Goal: Task Accomplishment & Management: Use online tool/utility

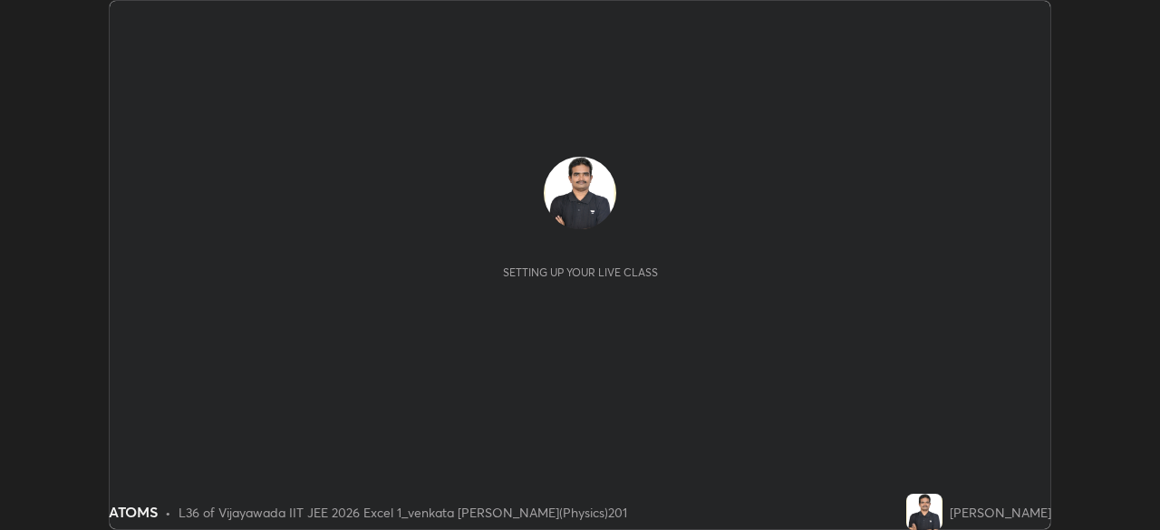
scroll to position [530, 1159]
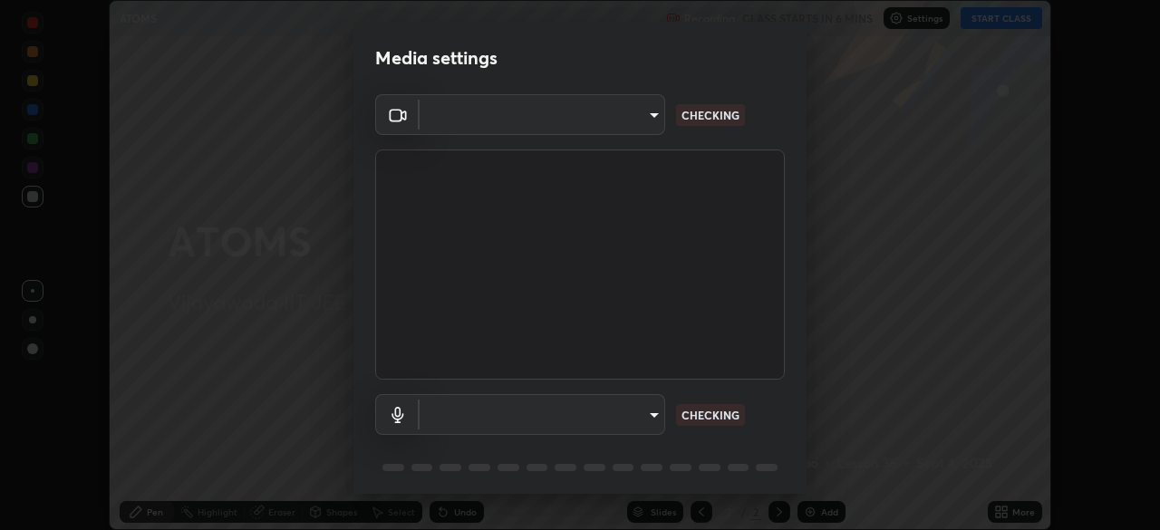
type input "3b33a3c761c0e45613f6c67bedc5ec5bb3616ed3905ce22176cb2855069b3ab3"
click at [656, 415] on body "Erase all ATOMS Recording CLASS STARTS IN 6 MINS Settings START CLASS Setting u…" at bounding box center [580, 265] width 1160 height 530
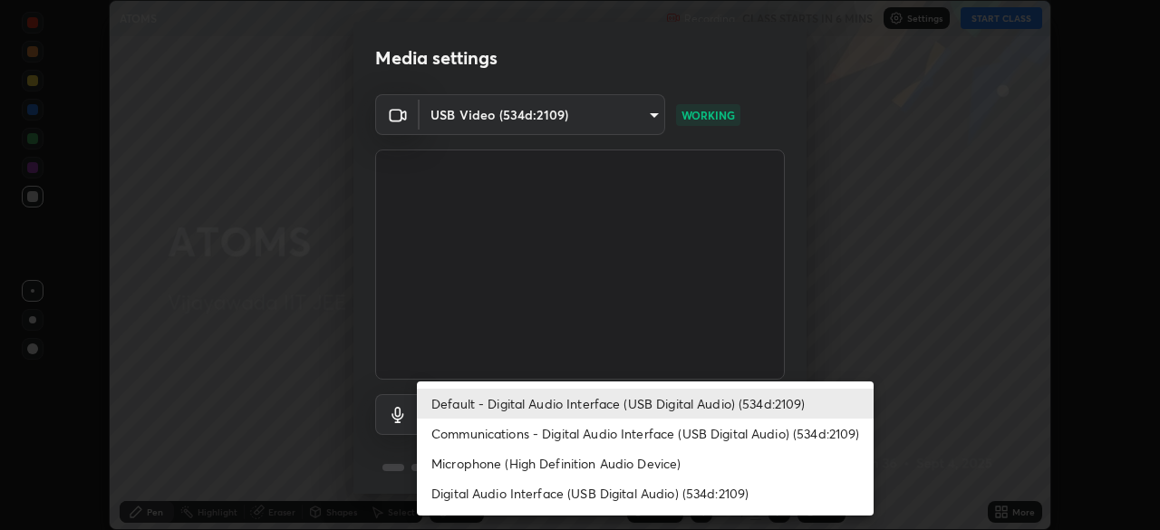
click at [632, 437] on li "Communications - Digital Audio Interface (USB Digital Audio) (534d:2109)" at bounding box center [645, 434] width 457 height 30
type input "communications"
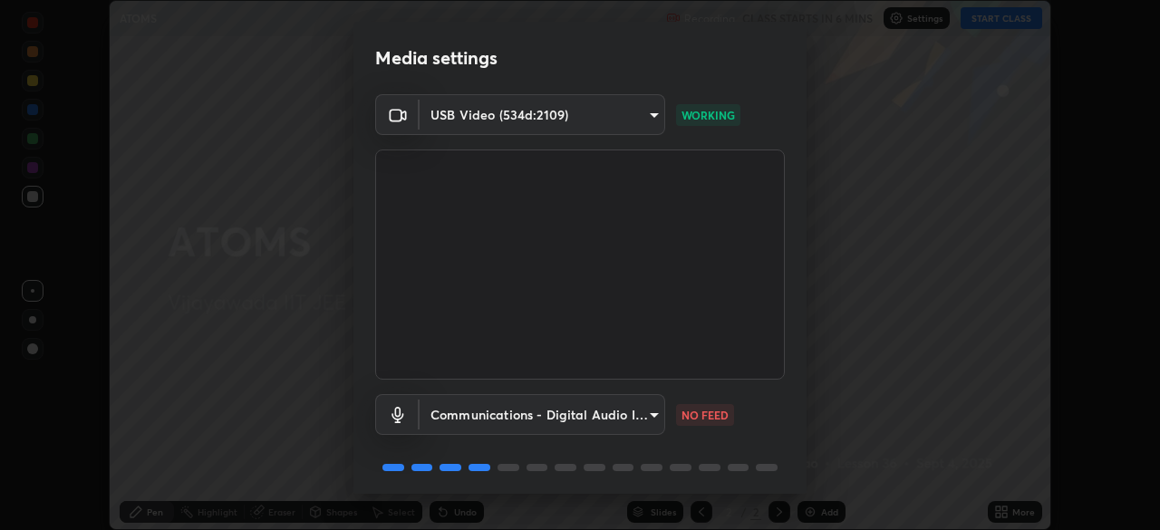
scroll to position [64, 0]
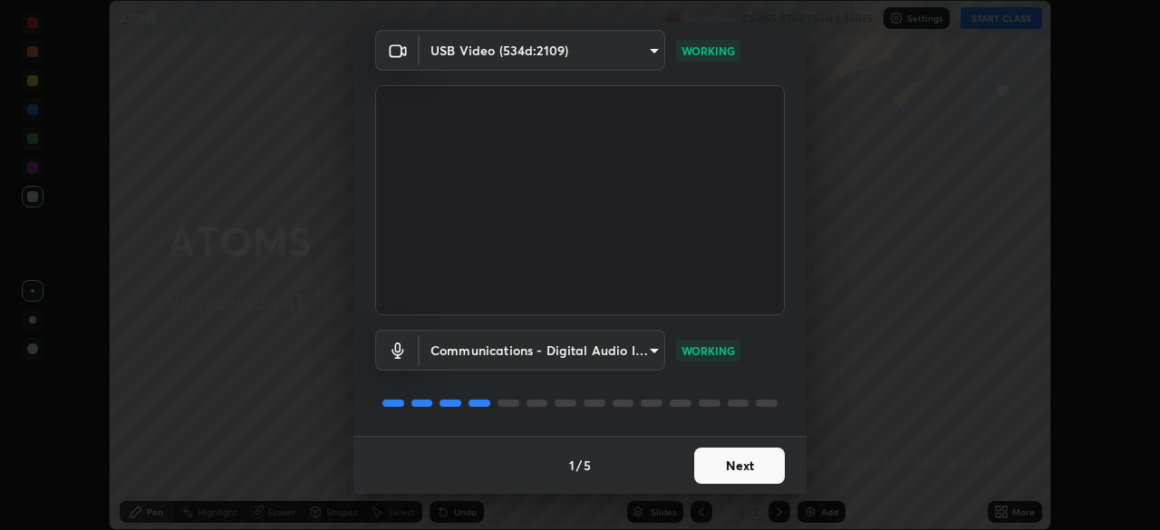
click at [738, 467] on button "Next" at bounding box center [739, 466] width 91 height 36
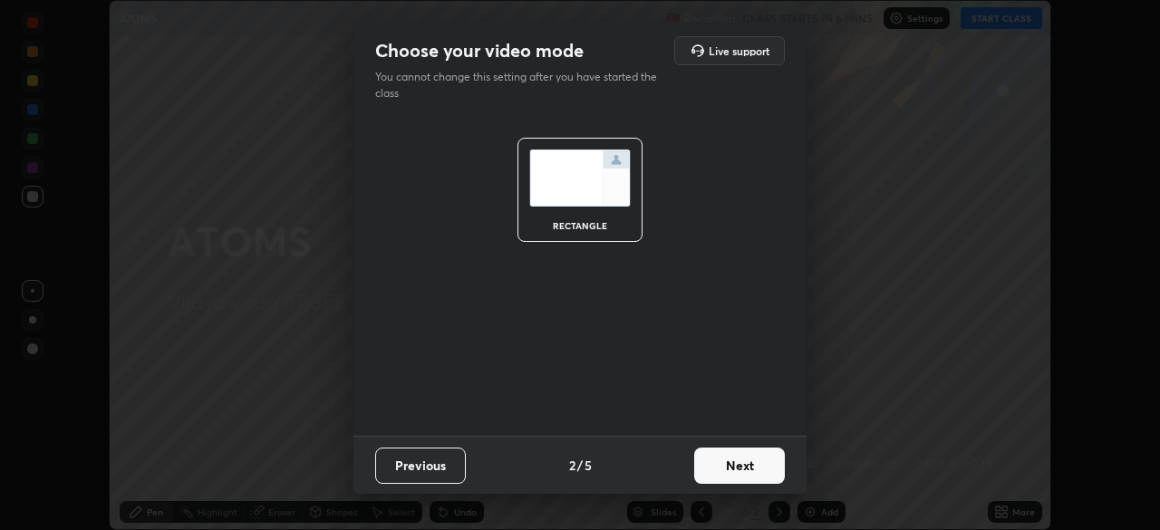
click at [749, 468] on button "Next" at bounding box center [739, 466] width 91 height 36
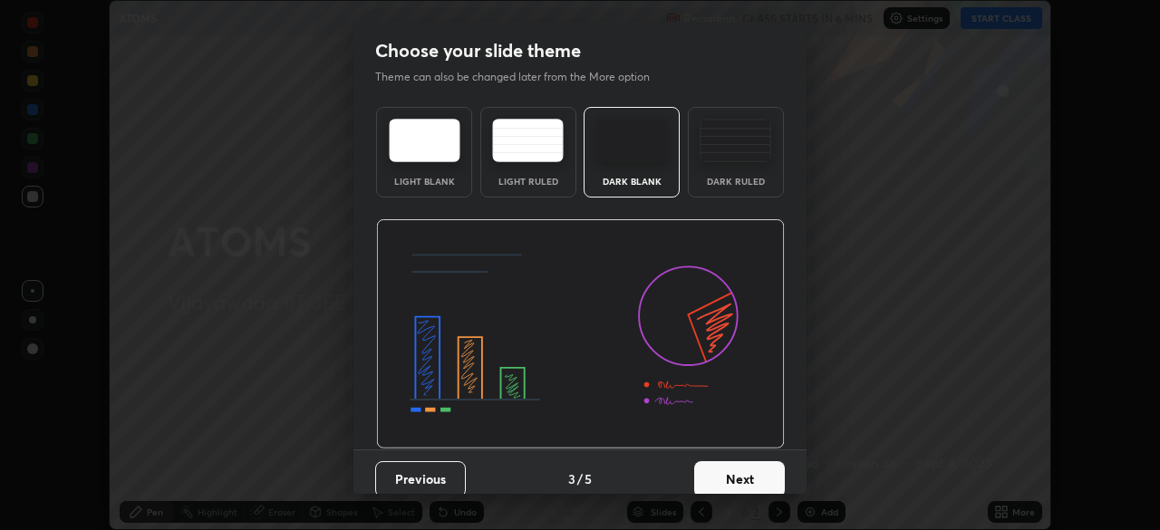
click at [745, 472] on button "Next" at bounding box center [739, 479] width 91 height 36
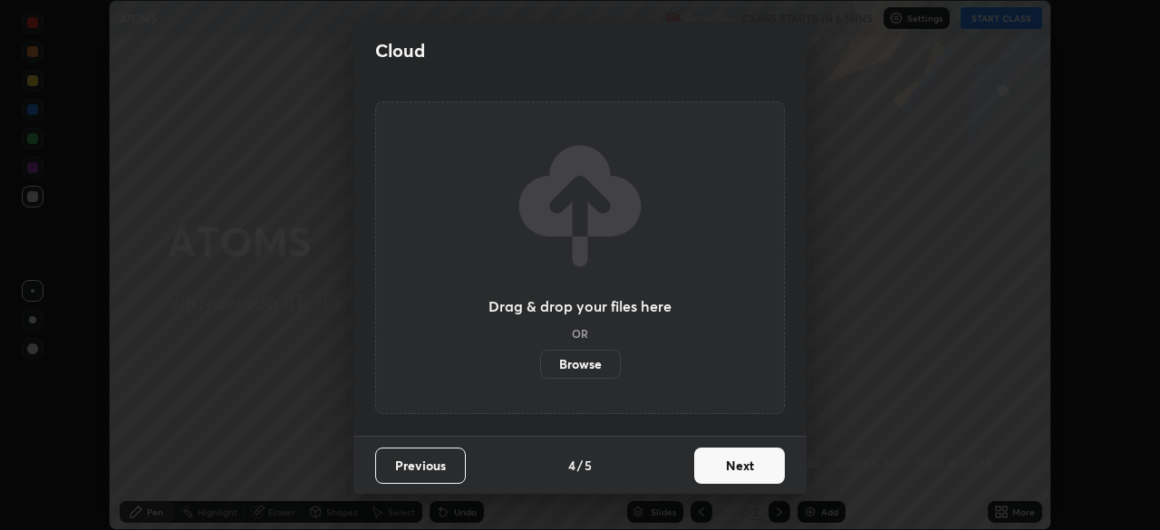
click at [741, 463] on button "Next" at bounding box center [739, 466] width 91 height 36
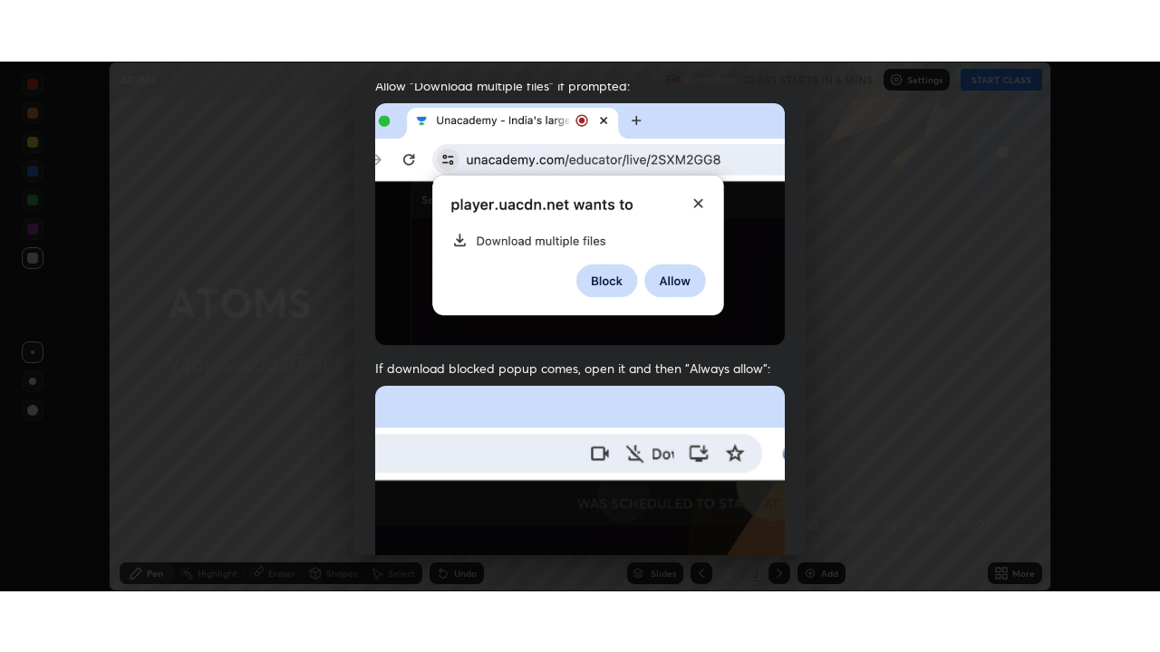
scroll to position [434, 0]
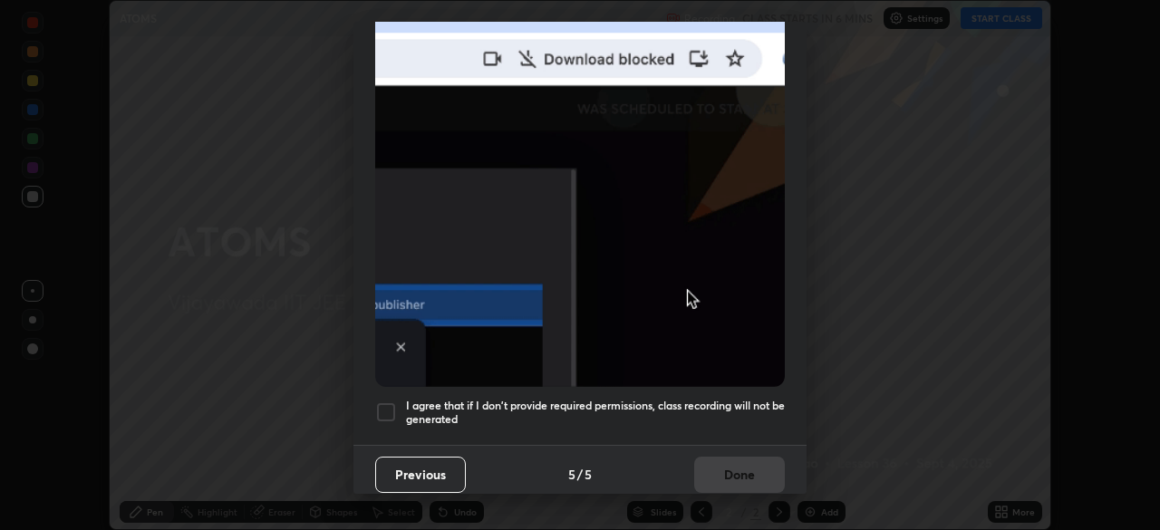
click at [391, 401] on div at bounding box center [386, 412] width 22 height 22
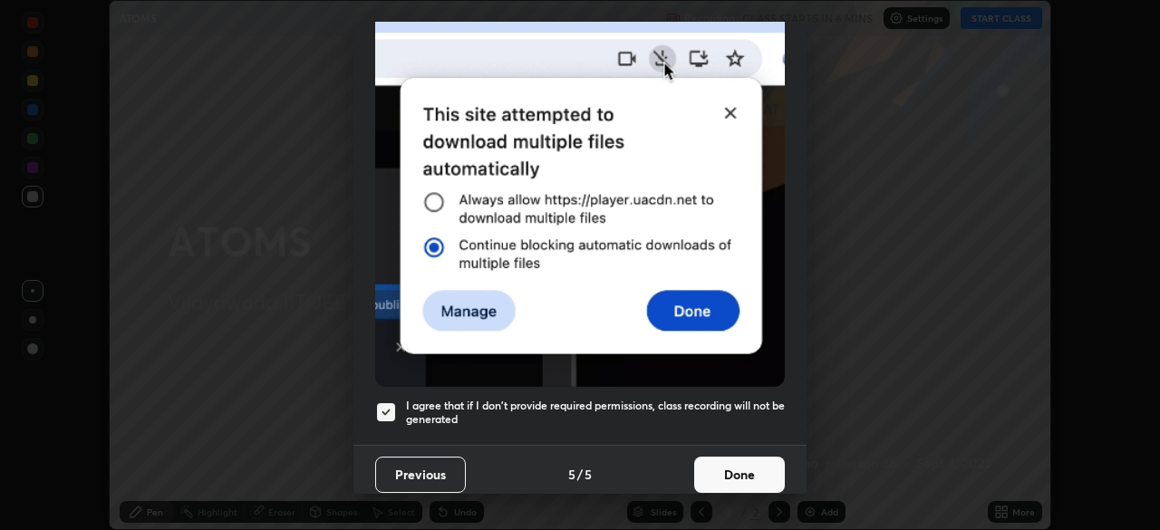
click at [738, 462] on button "Done" at bounding box center [739, 475] width 91 height 36
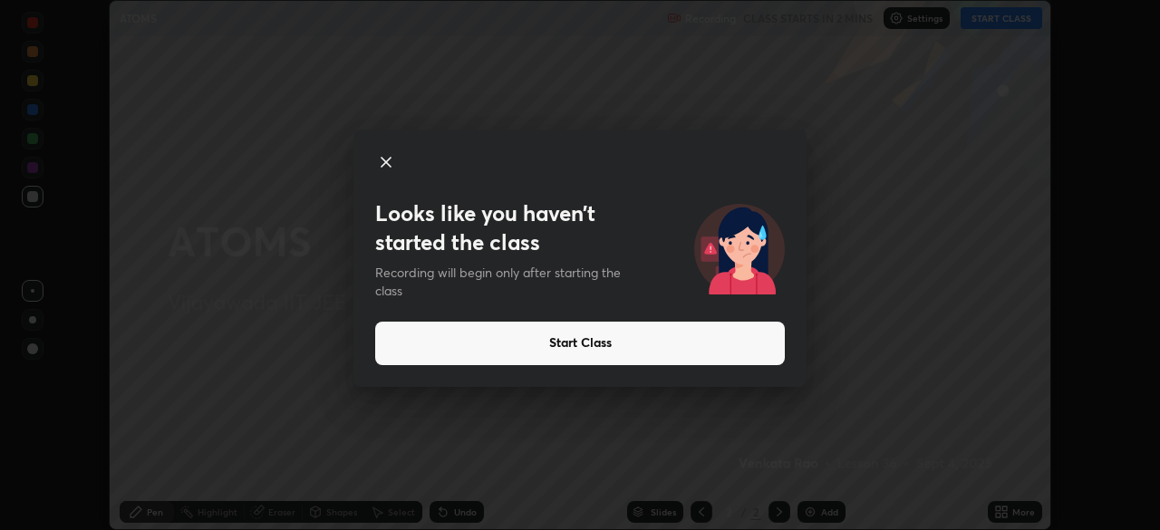
click at [602, 355] on button "Start Class" at bounding box center [580, 343] width 410 height 43
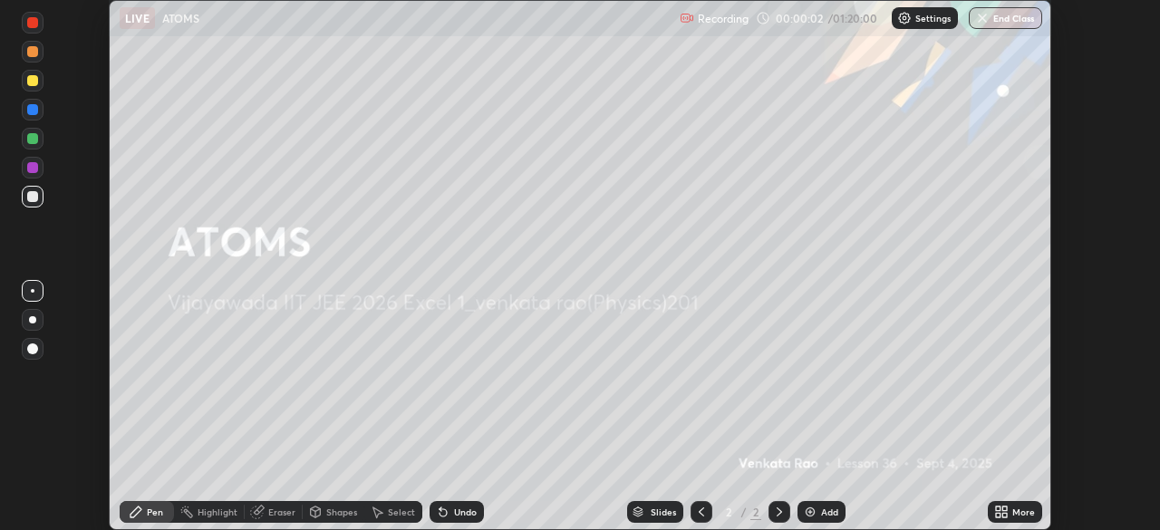
click at [1004, 508] on icon at bounding box center [1004, 509] width 5 height 5
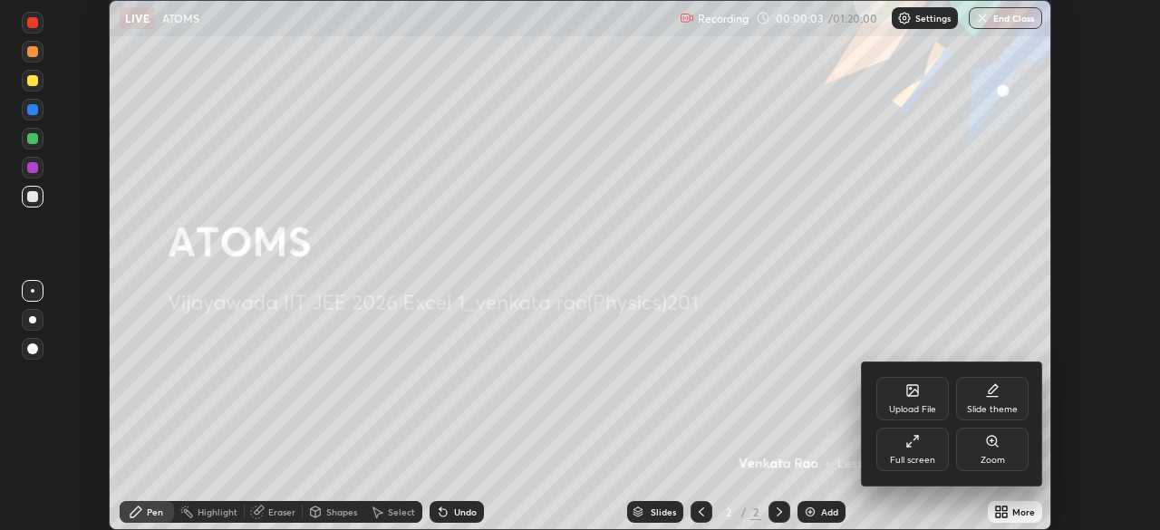
click at [931, 448] on div "Full screen" at bounding box center [912, 449] width 72 height 43
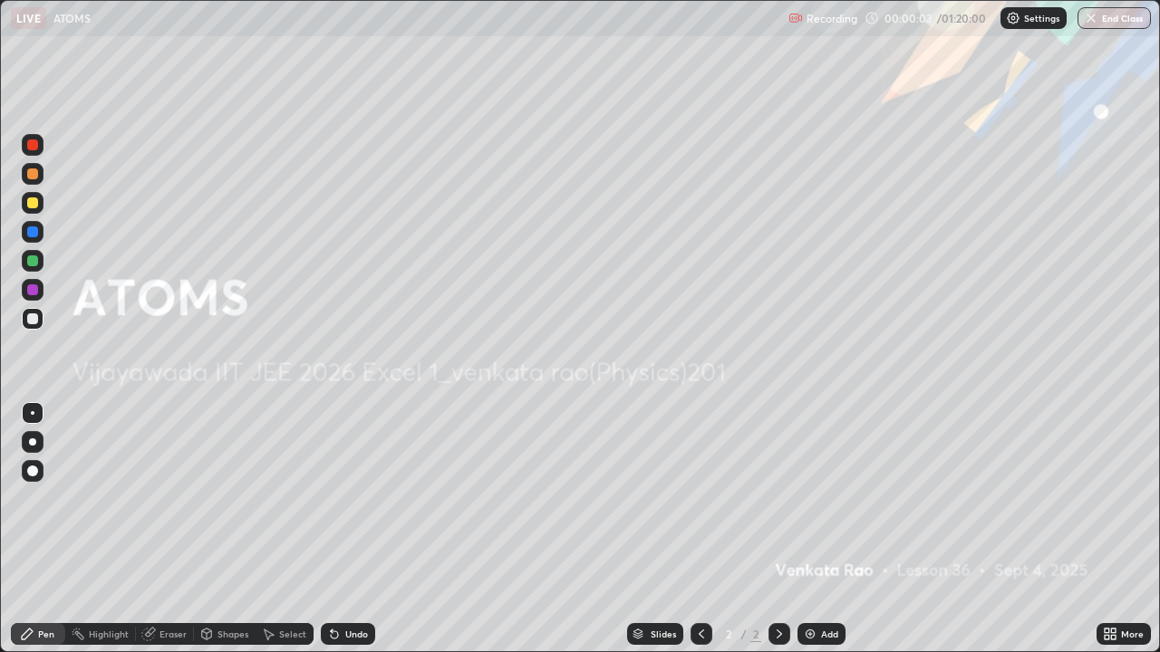
scroll to position [652, 1160]
click at [825, 529] on div "Add" at bounding box center [829, 634] width 17 height 9
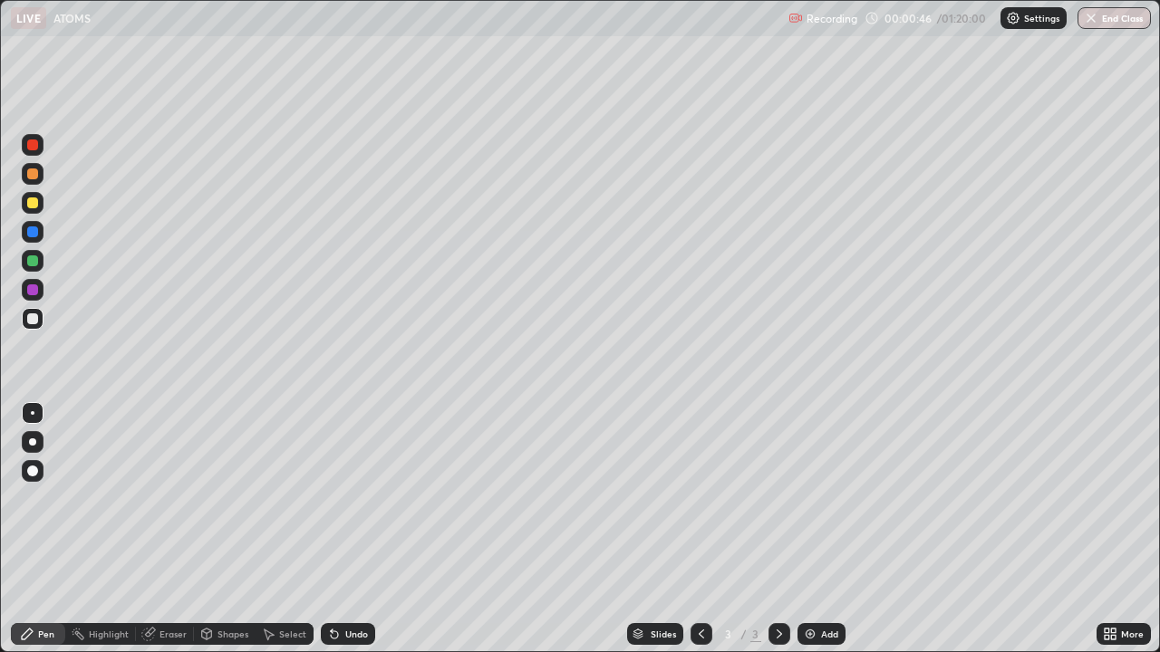
click at [33, 204] on div at bounding box center [32, 203] width 11 height 11
click at [35, 323] on div at bounding box center [32, 319] width 11 height 11
click at [34, 261] on div at bounding box center [32, 261] width 11 height 11
click at [33, 325] on div at bounding box center [33, 319] width 22 height 22
click at [33, 262] on div at bounding box center [32, 261] width 11 height 11
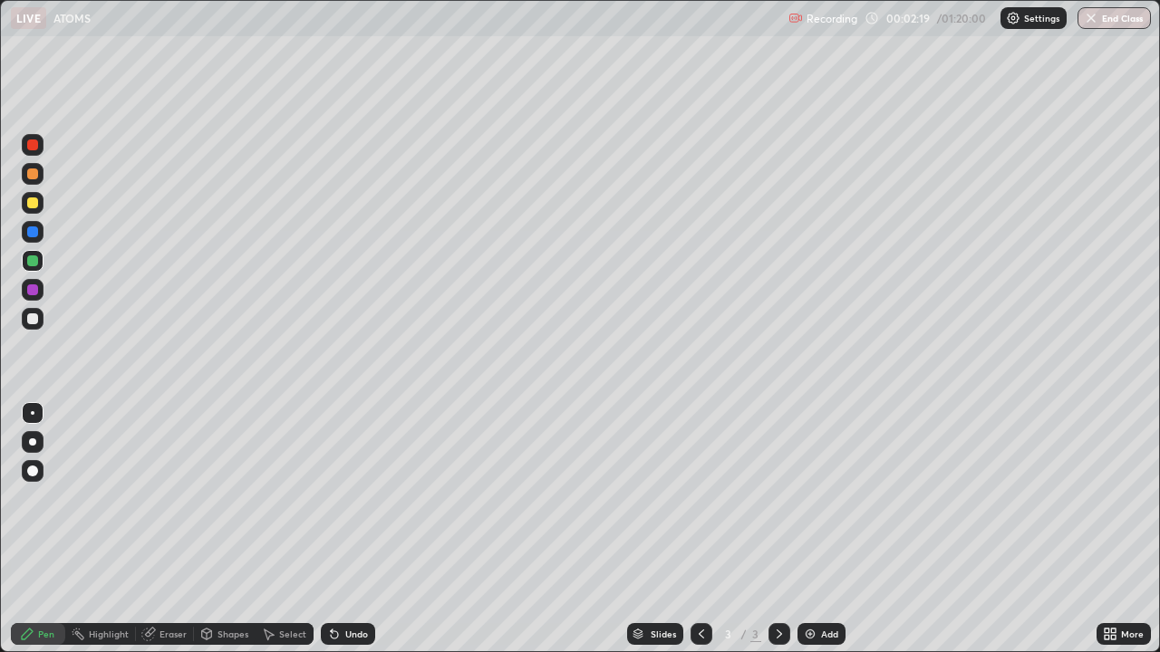
click at [29, 320] on div at bounding box center [32, 319] width 11 height 11
click at [33, 323] on div at bounding box center [32, 319] width 11 height 11
click at [33, 262] on div at bounding box center [32, 261] width 11 height 11
click at [35, 321] on div at bounding box center [32, 319] width 11 height 11
click at [341, 529] on div "Undo" at bounding box center [348, 634] width 54 height 22
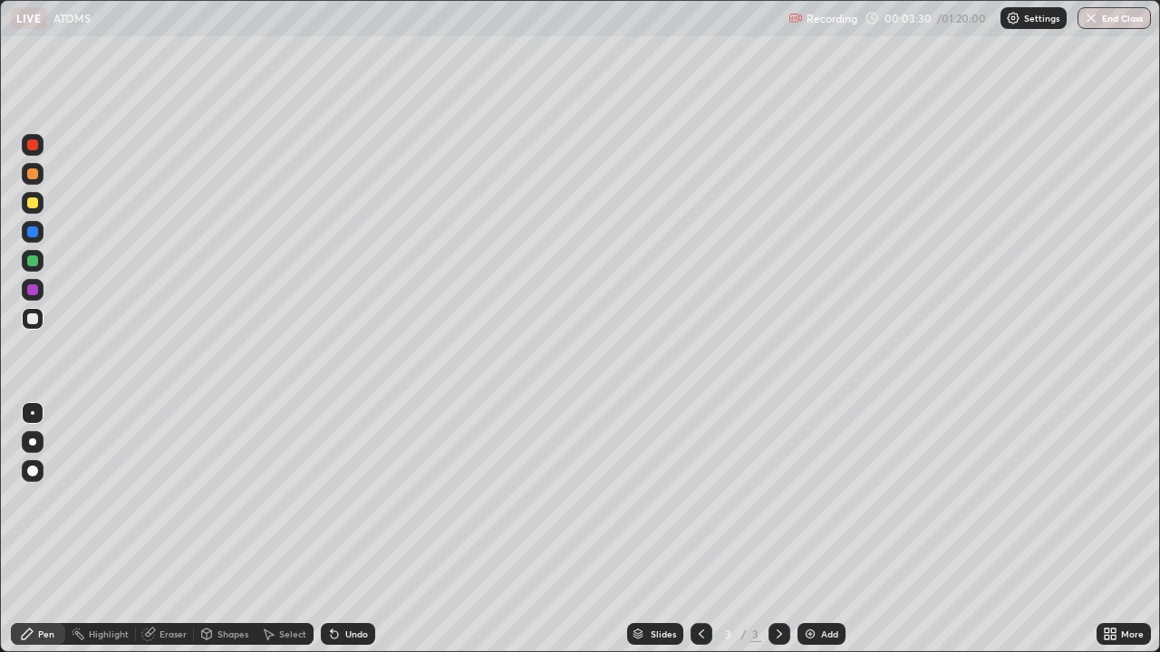
click at [345, 529] on div "Undo" at bounding box center [356, 634] width 23 height 9
click at [354, 529] on div "Undo" at bounding box center [356, 634] width 23 height 9
click at [348, 529] on div "Undo" at bounding box center [356, 634] width 23 height 9
click at [177, 529] on div "Eraser" at bounding box center [172, 634] width 27 height 9
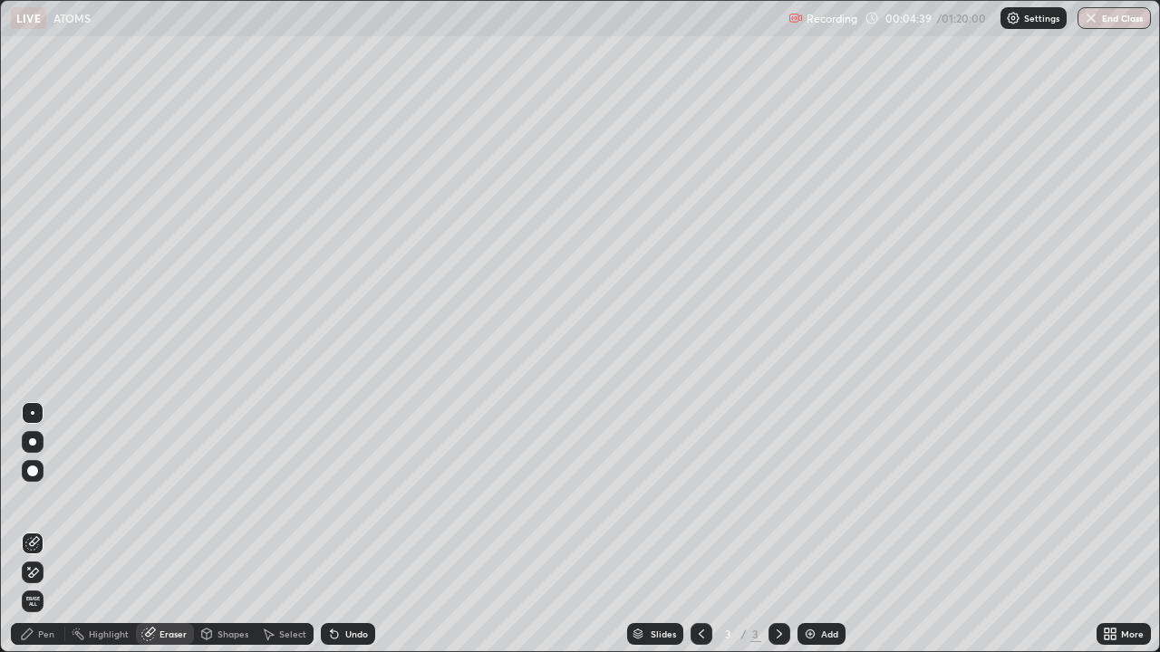
click at [51, 529] on div "Pen" at bounding box center [46, 634] width 16 height 9
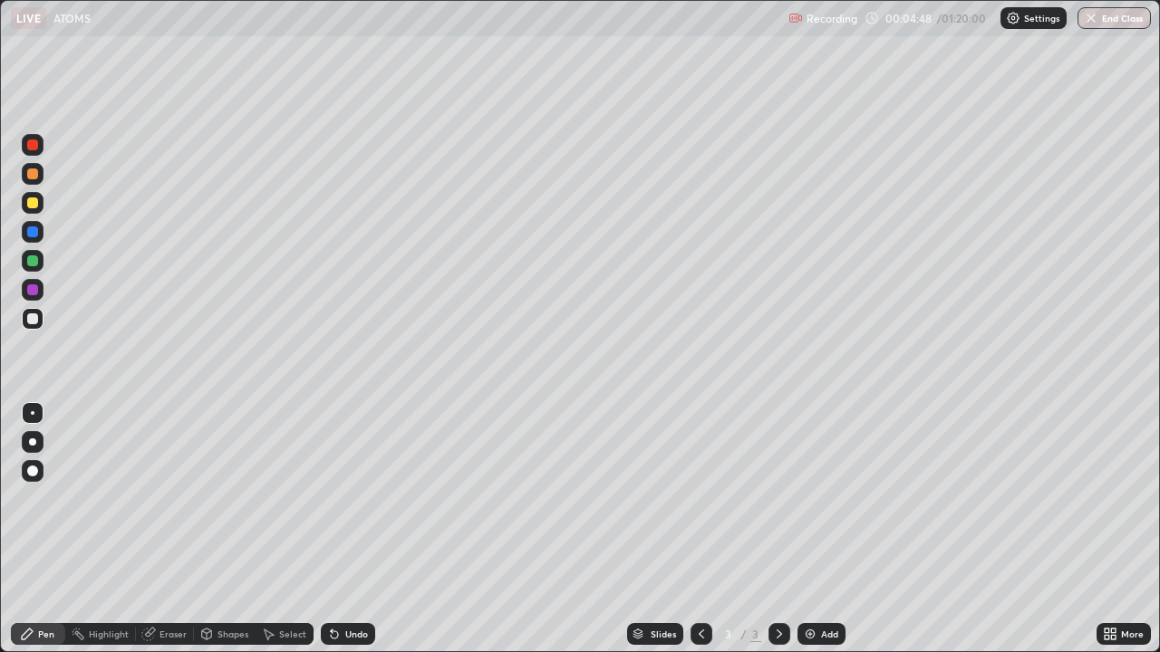
click at [44, 529] on div "Pen" at bounding box center [46, 634] width 16 height 9
click at [32, 263] on div at bounding box center [32, 261] width 11 height 11
click at [41, 209] on div at bounding box center [33, 203] width 22 height 22
click at [39, 319] on div at bounding box center [33, 319] width 22 height 22
click at [354, 529] on div "Undo" at bounding box center [348, 634] width 54 height 22
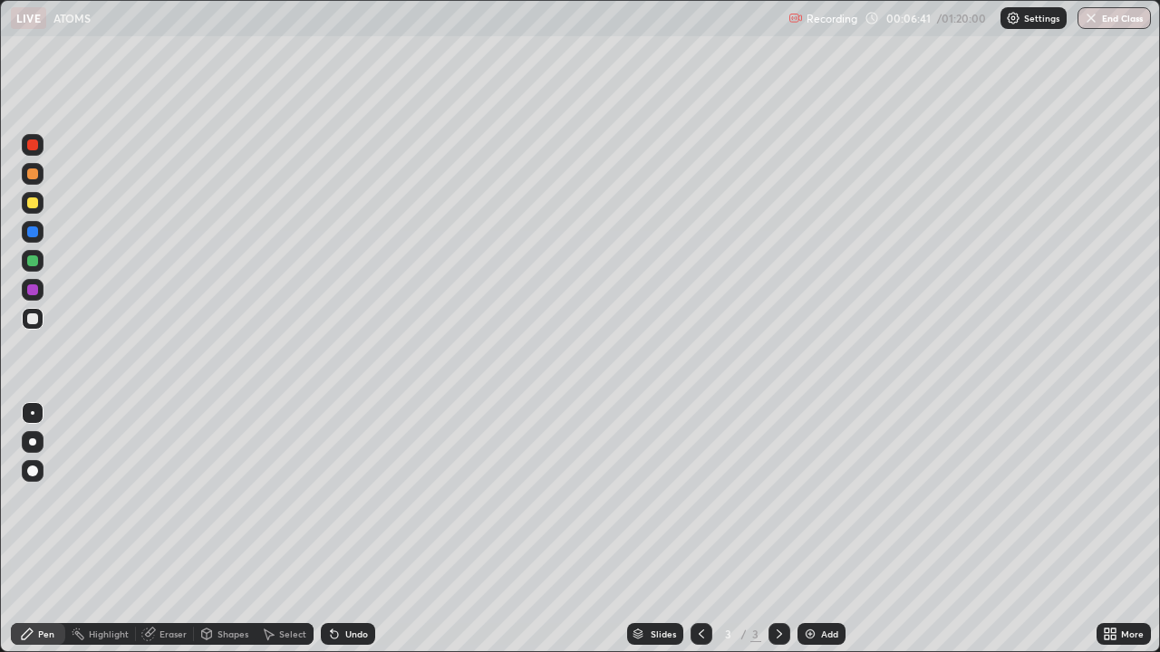
click at [352, 529] on div "Undo" at bounding box center [356, 634] width 23 height 9
click at [353, 529] on div "Undo" at bounding box center [348, 634] width 54 height 22
click at [32, 183] on div at bounding box center [33, 174] width 22 height 22
click at [818, 529] on div "Add" at bounding box center [821, 634] width 48 height 22
click at [32, 323] on div at bounding box center [32, 319] width 11 height 11
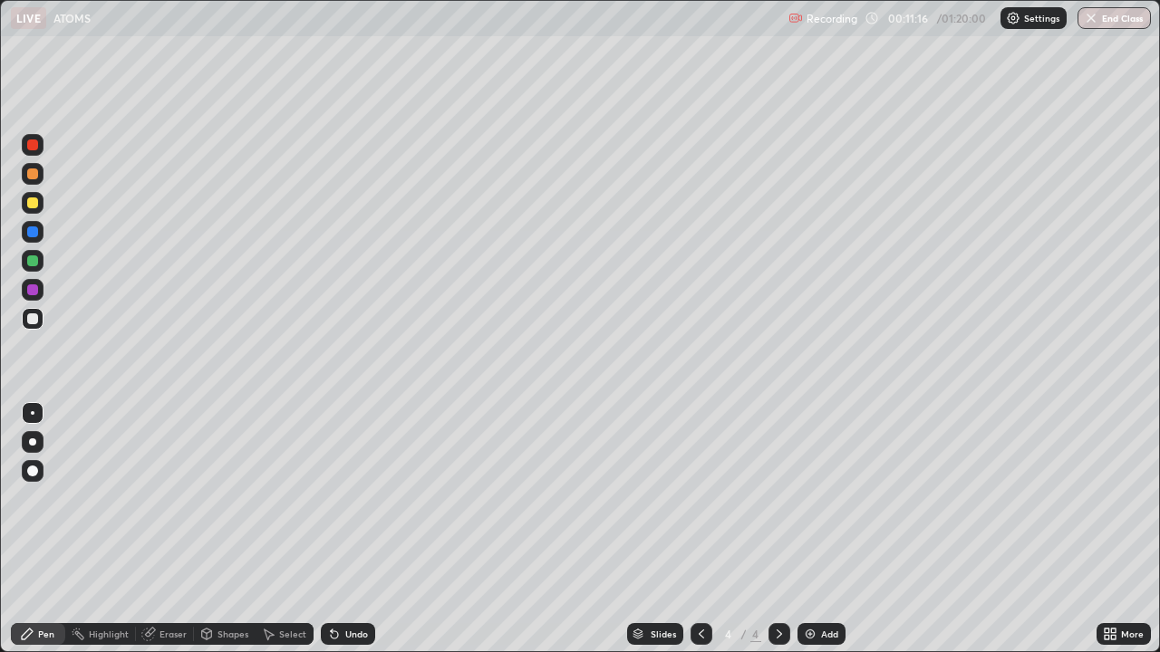
click at [33, 204] on div at bounding box center [32, 203] width 11 height 11
click at [25, 324] on div at bounding box center [33, 319] width 22 height 22
click at [35, 150] on div at bounding box center [32, 145] width 11 height 11
click at [37, 320] on div at bounding box center [32, 319] width 11 height 11
click at [700, 529] on icon at bounding box center [701, 634] width 14 height 14
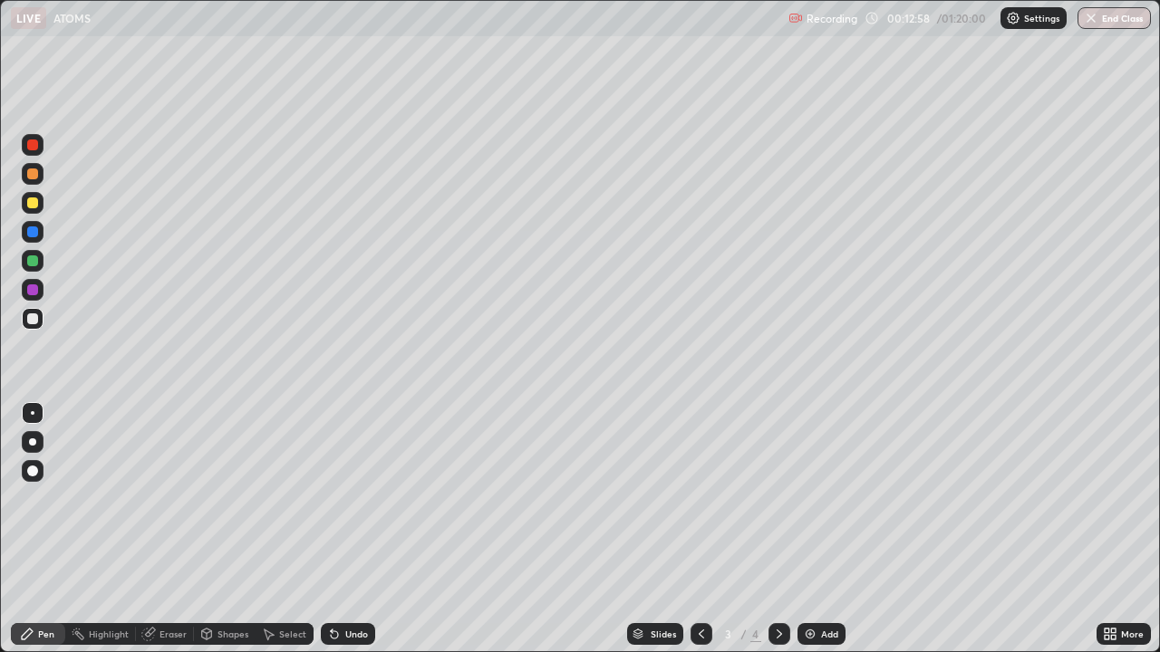
click at [777, 529] on icon at bounding box center [779, 634] width 14 height 14
click at [700, 529] on icon at bounding box center [701, 634] width 14 height 14
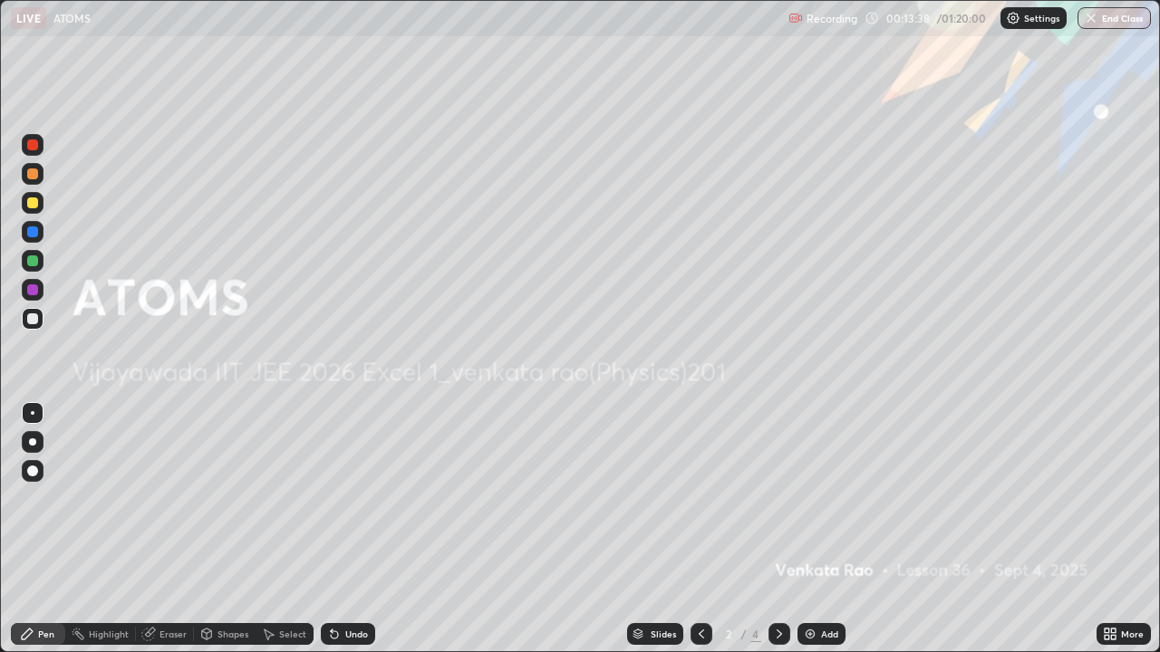
click at [777, 529] on icon at bounding box center [779, 634] width 14 height 14
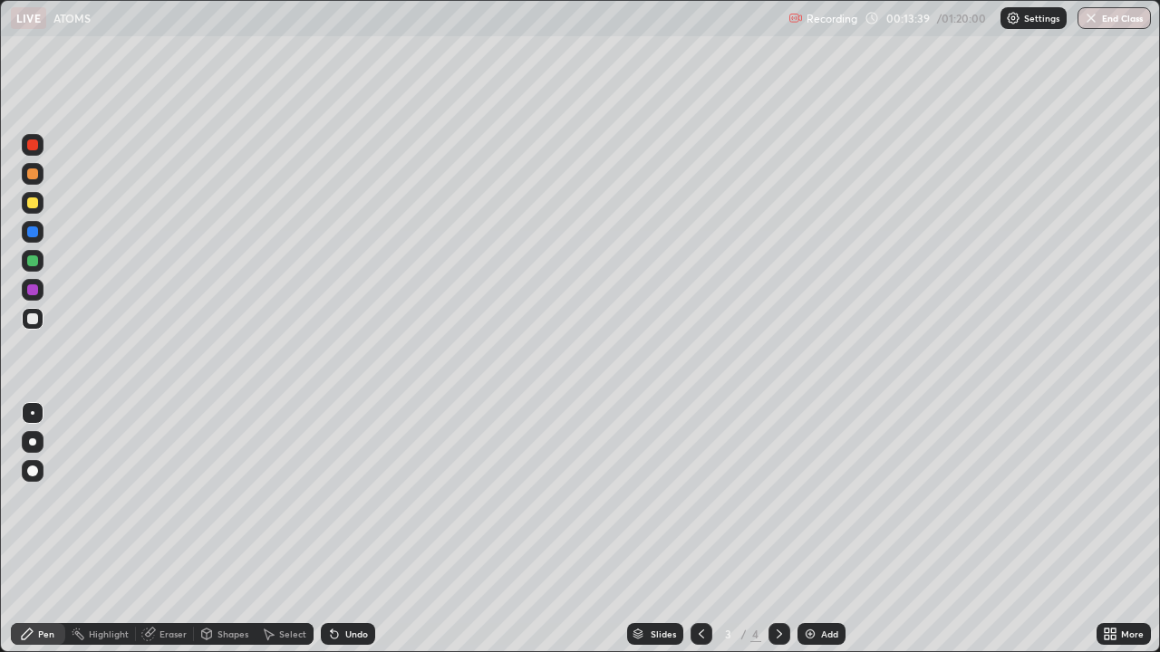
click at [777, 529] on icon at bounding box center [779, 634] width 14 height 14
click at [32, 259] on div at bounding box center [32, 261] width 11 height 11
click at [827, 529] on div "Add" at bounding box center [829, 634] width 17 height 9
click at [34, 203] on div at bounding box center [32, 203] width 11 height 11
click at [33, 323] on div at bounding box center [32, 319] width 11 height 11
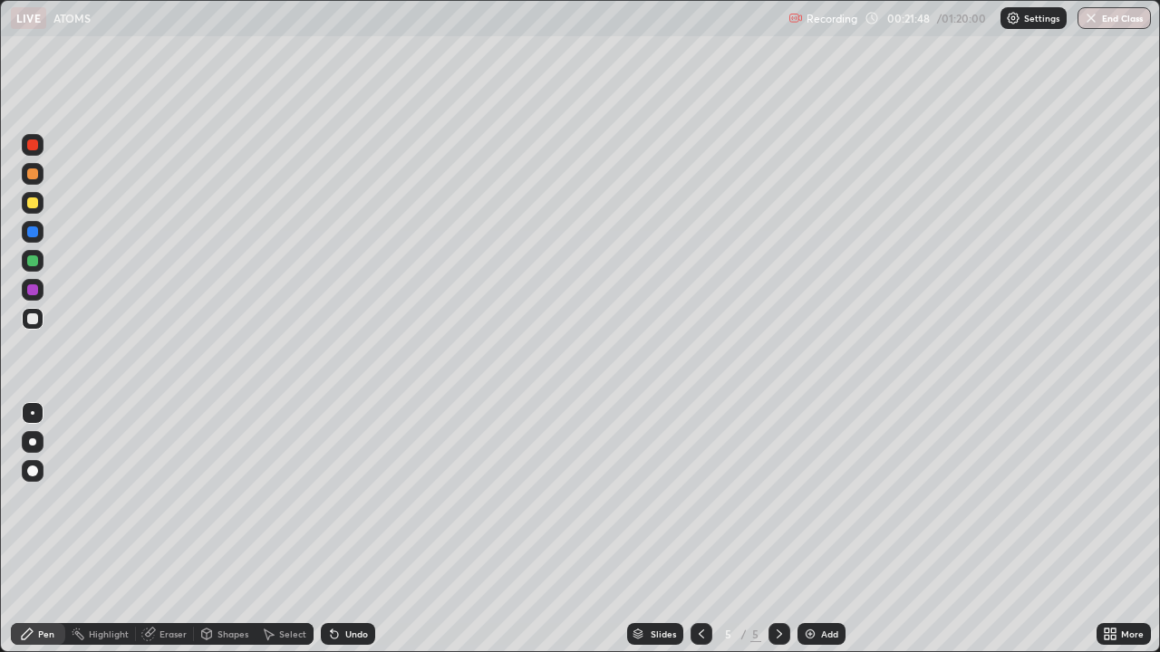
click at [354, 529] on div "Undo" at bounding box center [356, 634] width 23 height 9
click at [821, 529] on div "Add" at bounding box center [829, 634] width 17 height 9
click at [31, 203] on div at bounding box center [32, 203] width 11 height 11
click at [33, 182] on div at bounding box center [33, 174] width 22 height 22
click at [345, 529] on div "Undo" at bounding box center [356, 634] width 23 height 9
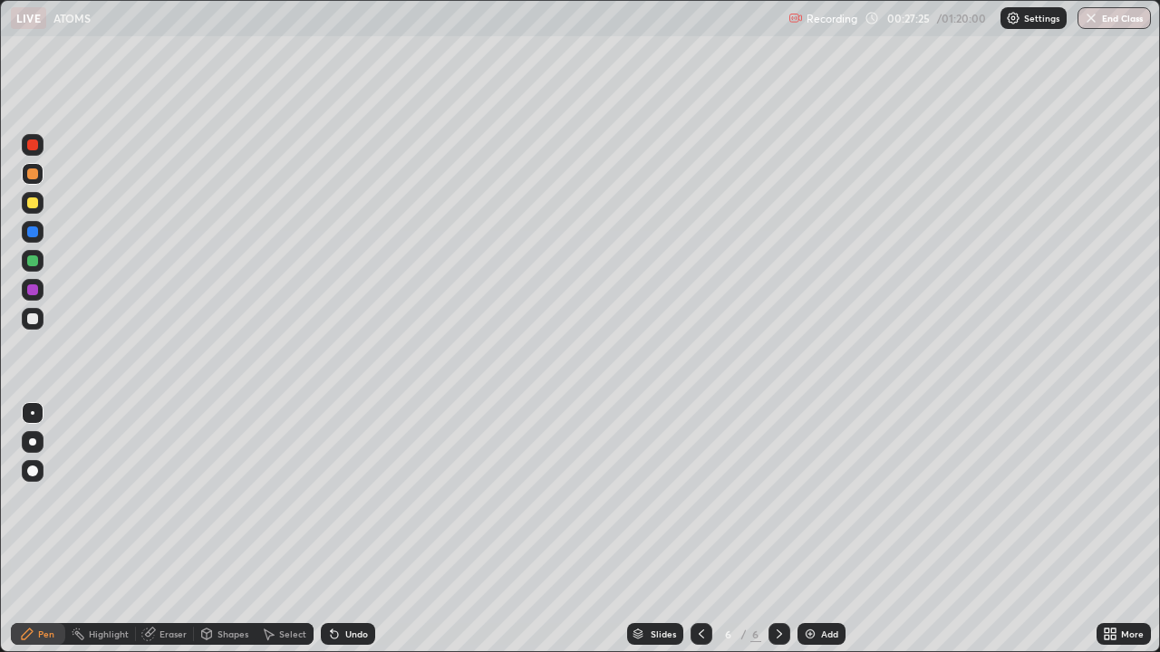
click at [365, 529] on div "Undo" at bounding box center [356, 634] width 23 height 9
click at [356, 529] on div "Undo" at bounding box center [356, 634] width 23 height 9
click at [810, 529] on img at bounding box center [810, 634] width 14 height 14
click at [33, 321] on div at bounding box center [32, 319] width 11 height 11
click at [355, 529] on div "Undo" at bounding box center [348, 634] width 54 height 22
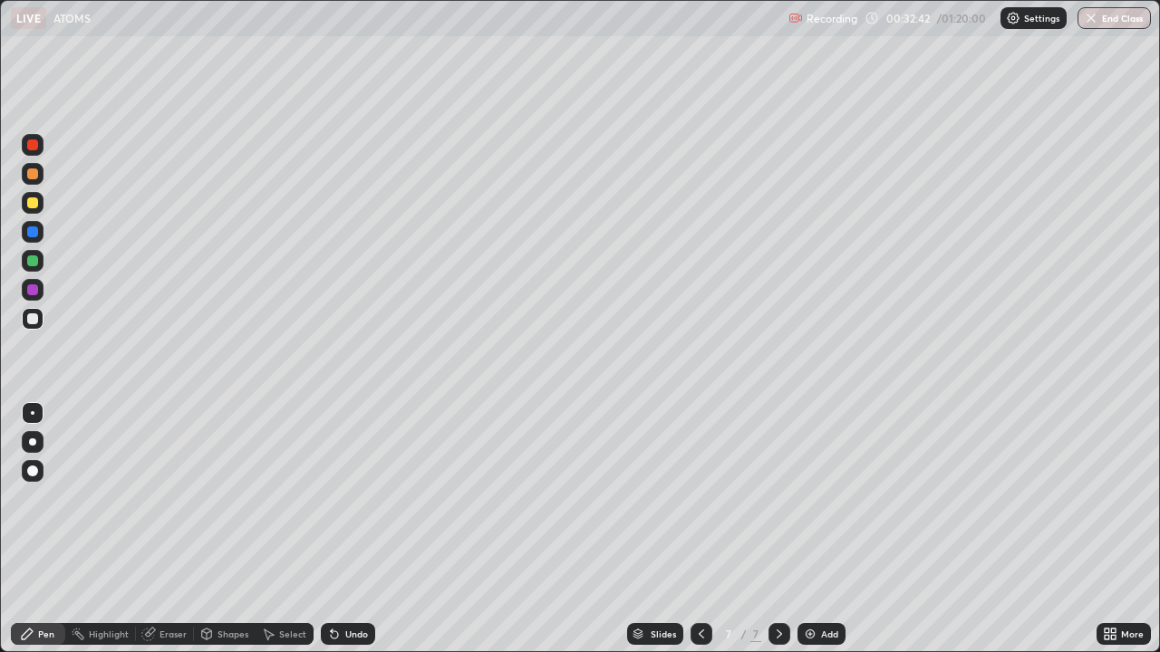
click at [344, 529] on div "Undo" at bounding box center [348, 634] width 54 height 22
click at [360, 529] on div "Undo" at bounding box center [348, 634] width 54 height 22
click at [353, 529] on div "Undo" at bounding box center [348, 634] width 54 height 22
click at [356, 529] on div "Undo" at bounding box center [348, 634] width 54 height 22
click at [357, 529] on div "Undo" at bounding box center [356, 634] width 23 height 9
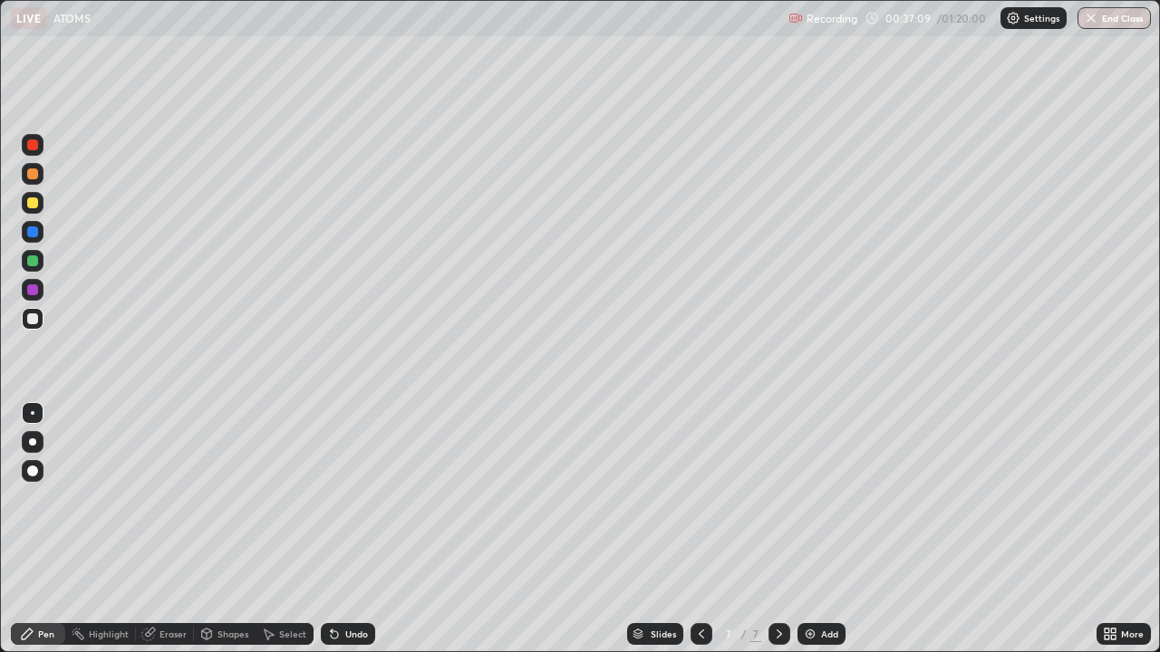
click at [340, 529] on div "Undo" at bounding box center [348, 634] width 54 height 22
click at [177, 529] on div "Eraser" at bounding box center [172, 634] width 27 height 9
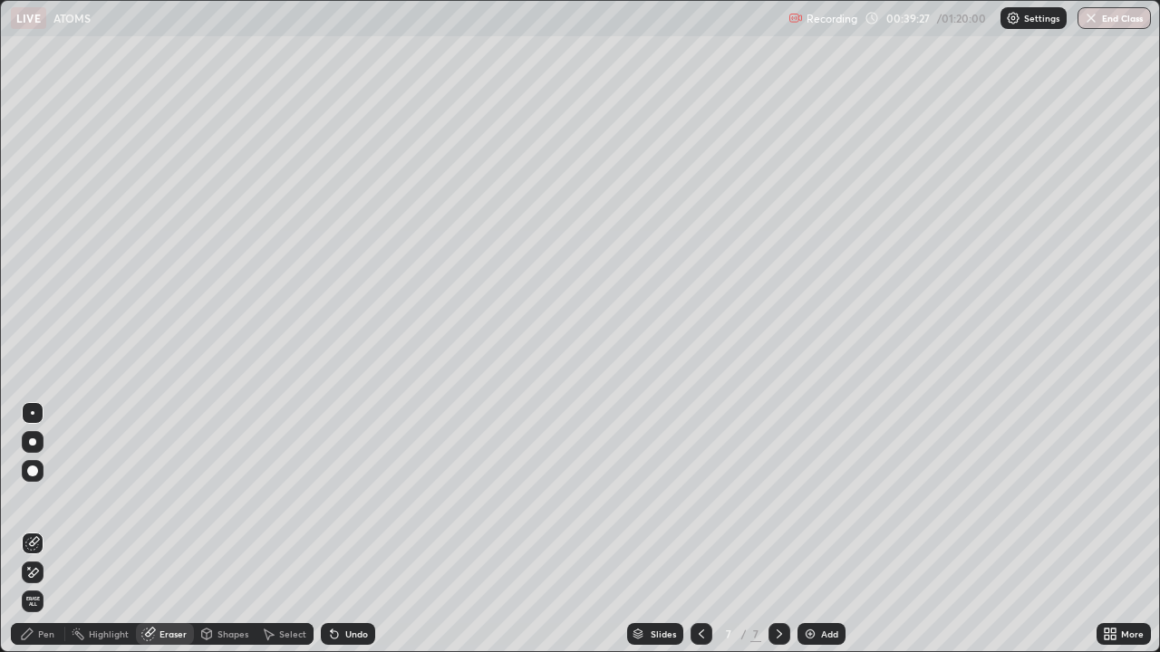
click at [46, 529] on div "Pen" at bounding box center [46, 634] width 16 height 9
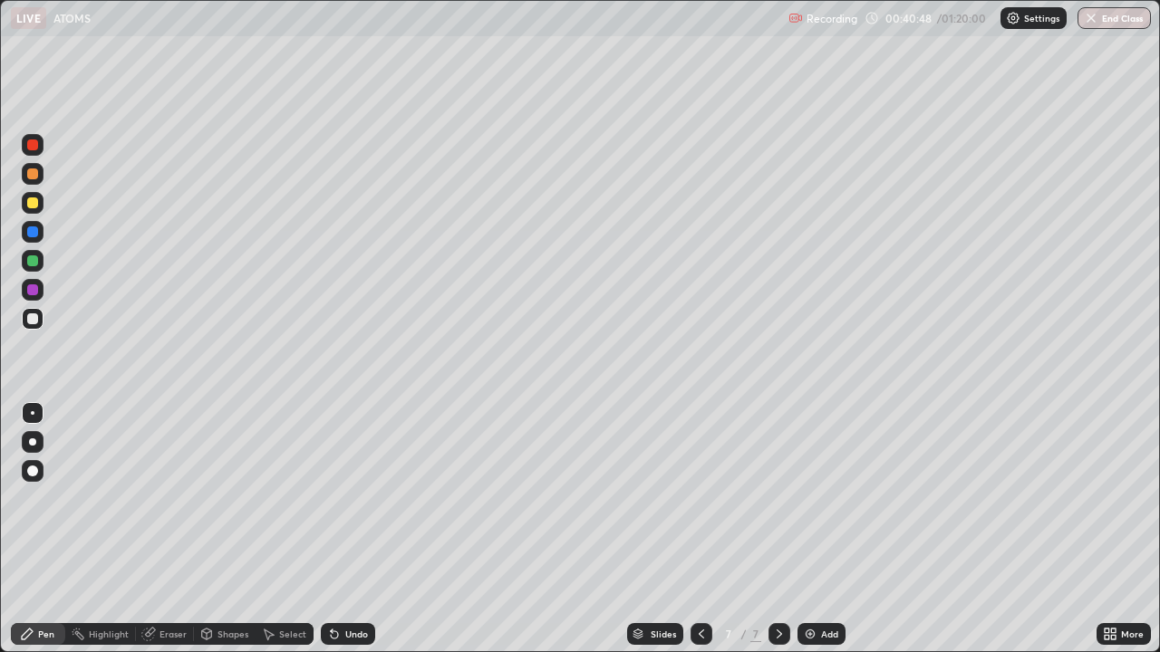
click at [777, 529] on icon at bounding box center [779, 634] width 14 height 14
click at [815, 529] on img at bounding box center [810, 634] width 14 height 14
click at [345, 529] on div "Undo" at bounding box center [356, 634] width 23 height 9
click at [341, 529] on div "Undo" at bounding box center [348, 634] width 54 height 22
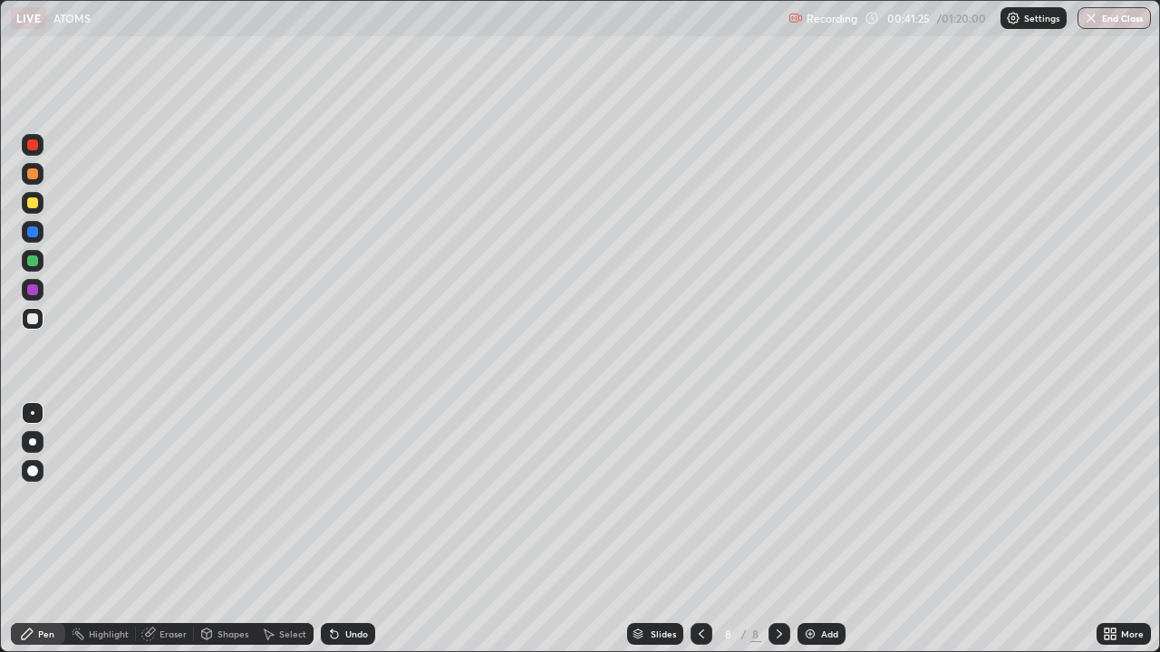
click at [341, 529] on div "Undo" at bounding box center [348, 634] width 54 height 22
click at [338, 529] on icon at bounding box center [334, 634] width 14 height 14
click at [332, 529] on icon at bounding box center [334, 635] width 7 height 7
click at [345, 529] on div "Undo" at bounding box center [356, 634] width 23 height 9
click at [824, 529] on div "Add" at bounding box center [829, 634] width 17 height 9
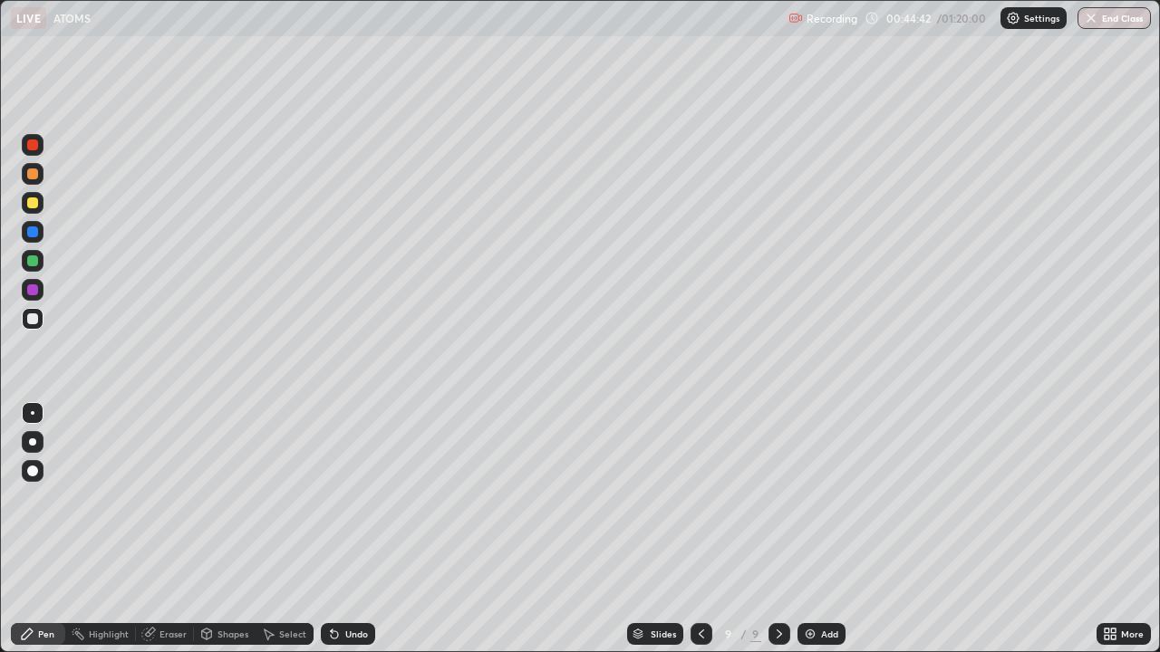
click at [32, 174] on div at bounding box center [32, 174] width 11 height 11
click at [37, 261] on div at bounding box center [32, 261] width 11 height 11
click at [36, 319] on div at bounding box center [32, 319] width 11 height 11
click at [40, 205] on div at bounding box center [33, 203] width 22 height 22
click at [828, 529] on div "Add" at bounding box center [821, 634] width 48 height 22
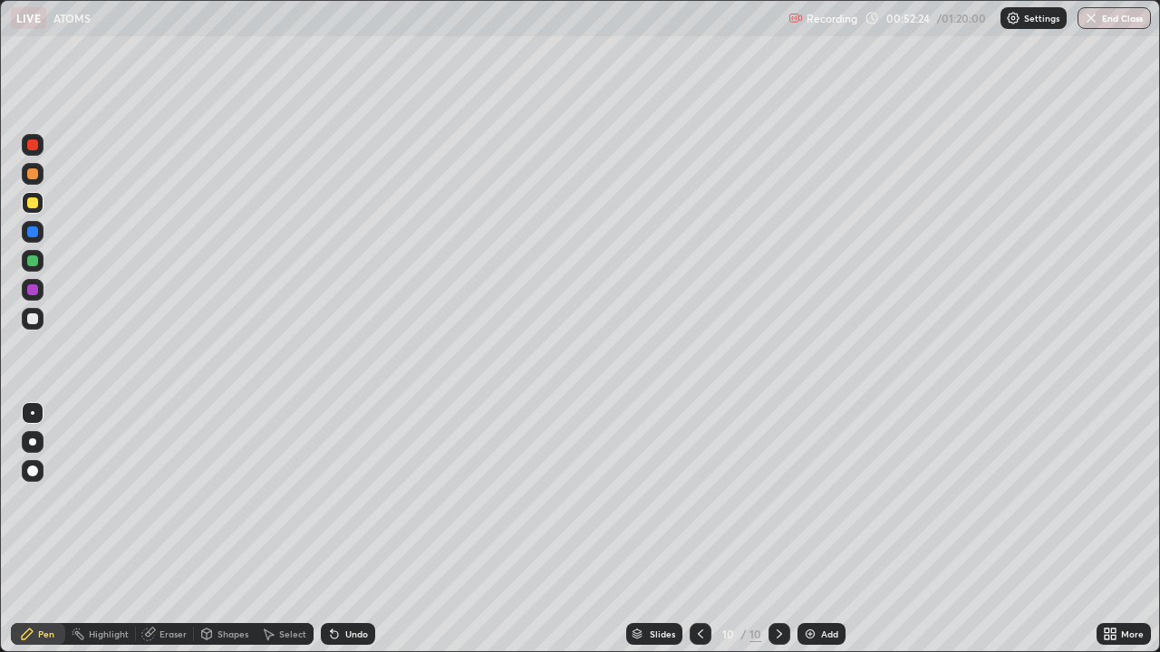
click at [35, 321] on div at bounding box center [32, 319] width 11 height 11
click at [339, 529] on icon at bounding box center [334, 634] width 14 height 14
click at [827, 529] on div "Add" at bounding box center [829, 634] width 17 height 9
click at [33, 264] on div at bounding box center [32, 261] width 11 height 11
click at [34, 207] on div at bounding box center [32, 203] width 11 height 11
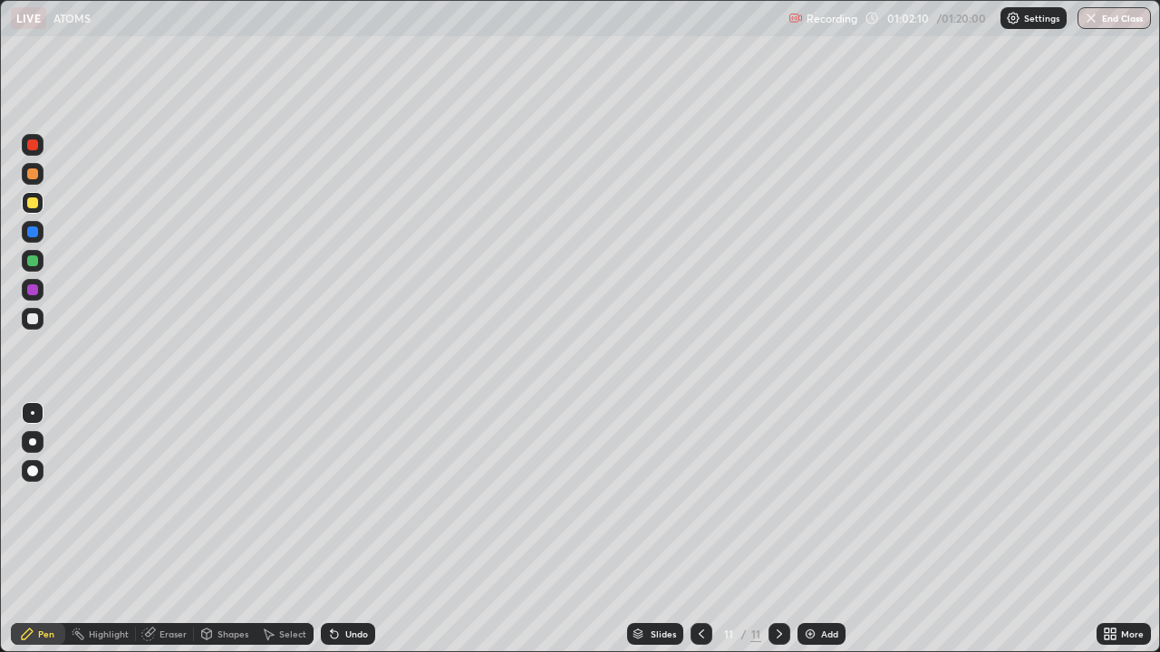
click at [34, 205] on div at bounding box center [32, 203] width 11 height 11
click at [33, 179] on div at bounding box center [32, 174] width 11 height 11
click at [173, 529] on div "Eraser" at bounding box center [172, 634] width 27 height 9
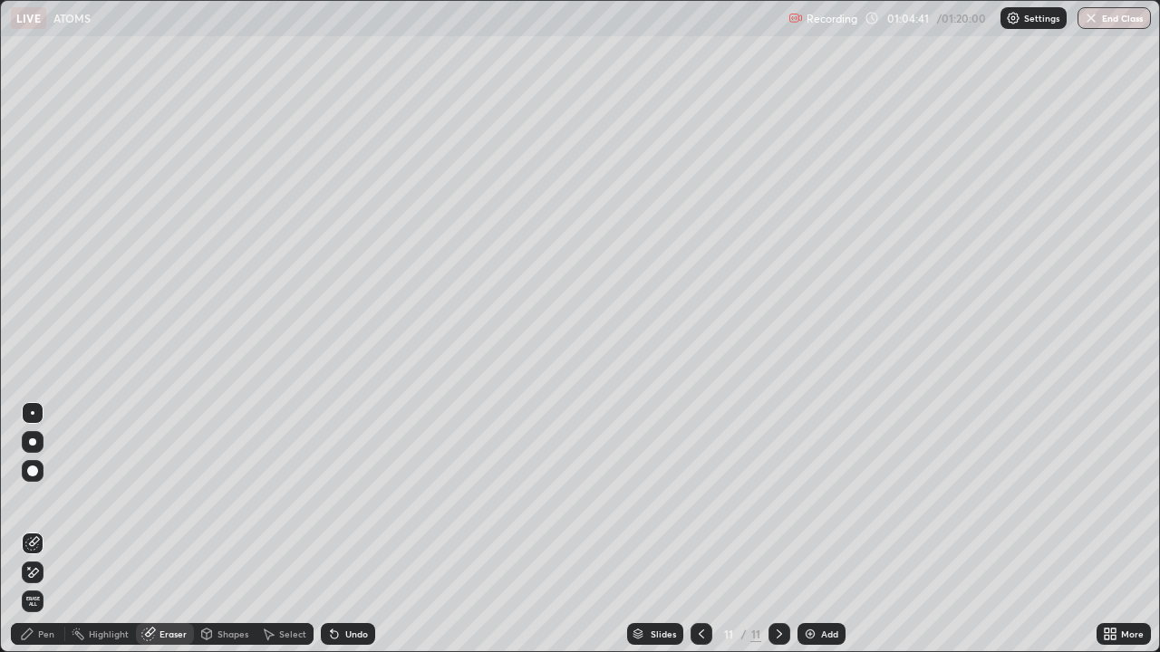
click at [50, 529] on div "Pen" at bounding box center [46, 634] width 16 height 9
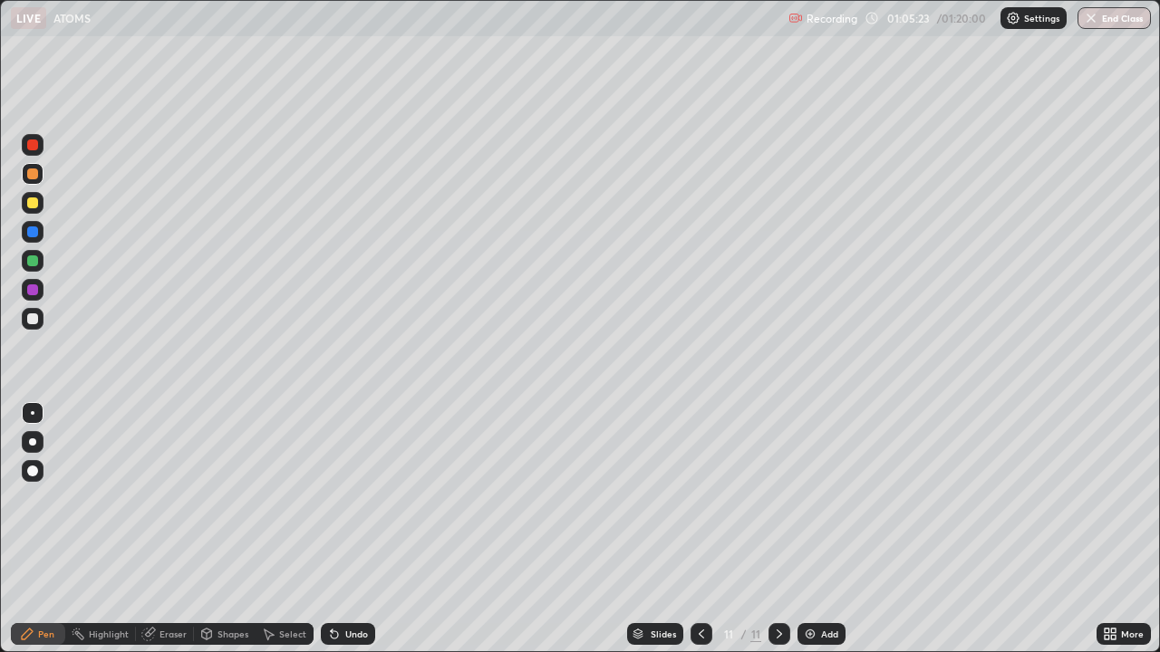
click at [34, 318] on div at bounding box center [32, 319] width 11 height 11
click at [835, 529] on div "Add" at bounding box center [829, 634] width 17 height 9
click at [37, 172] on div at bounding box center [32, 174] width 11 height 11
click at [33, 268] on div at bounding box center [33, 261] width 22 height 22
click at [30, 207] on div at bounding box center [32, 203] width 11 height 11
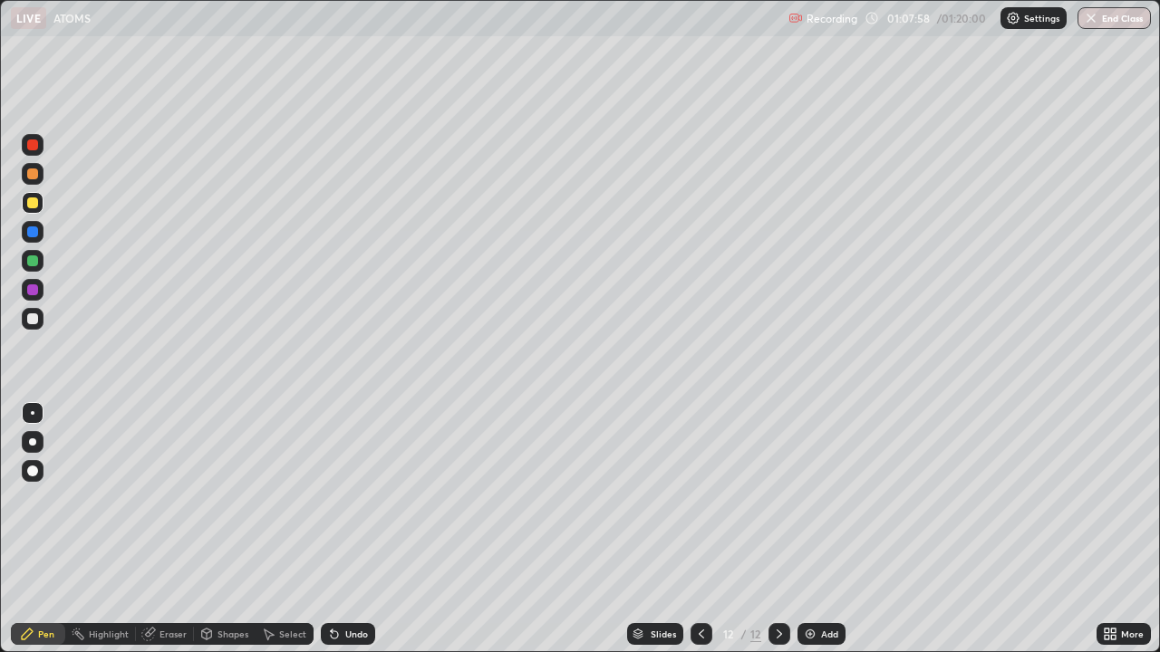
click at [31, 174] on div at bounding box center [32, 174] width 11 height 11
click at [32, 262] on div at bounding box center [32, 261] width 11 height 11
click at [34, 231] on div at bounding box center [32, 232] width 11 height 11
click at [34, 204] on div at bounding box center [32, 203] width 11 height 11
click at [36, 179] on div at bounding box center [33, 174] width 22 height 22
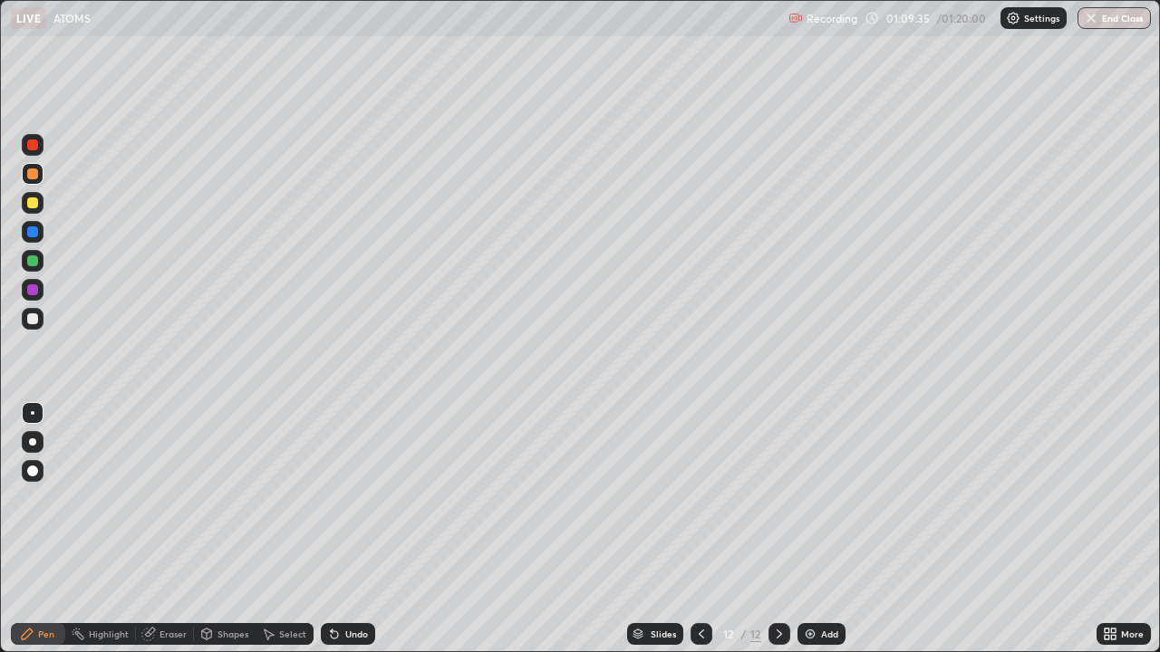
click at [32, 263] on div at bounding box center [32, 261] width 11 height 11
click at [39, 238] on div at bounding box center [33, 232] width 22 height 22
click at [816, 529] on div "Add" at bounding box center [821, 634] width 48 height 22
click at [36, 178] on div at bounding box center [32, 174] width 11 height 11
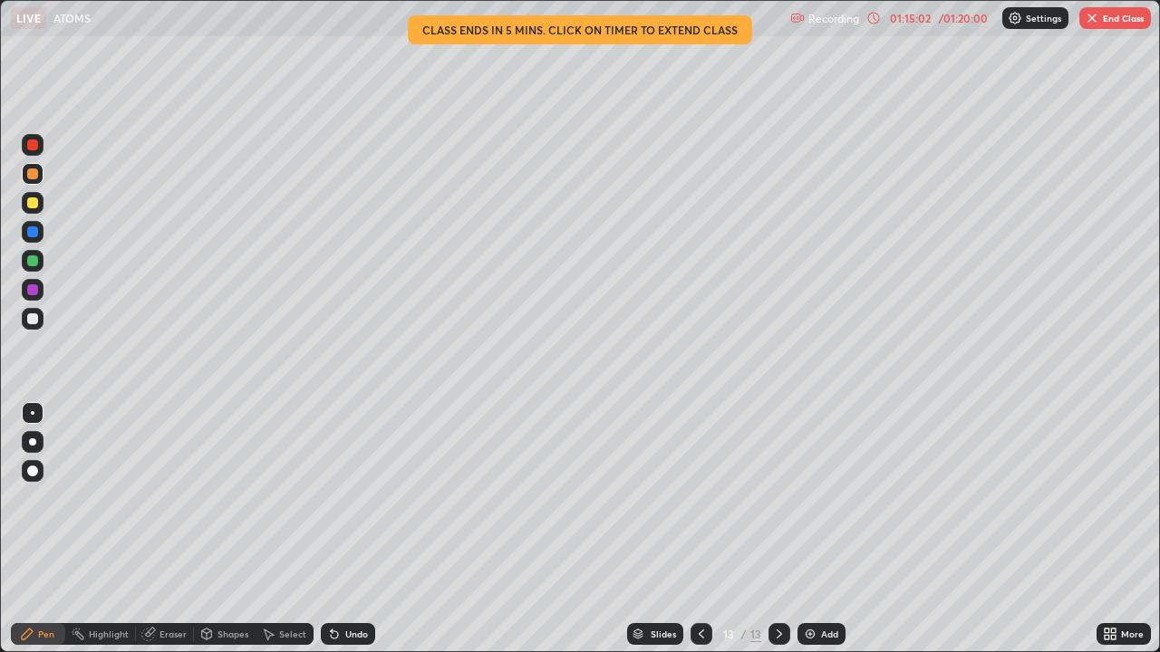
click at [31, 264] on div at bounding box center [32, 261] width 11 height 11
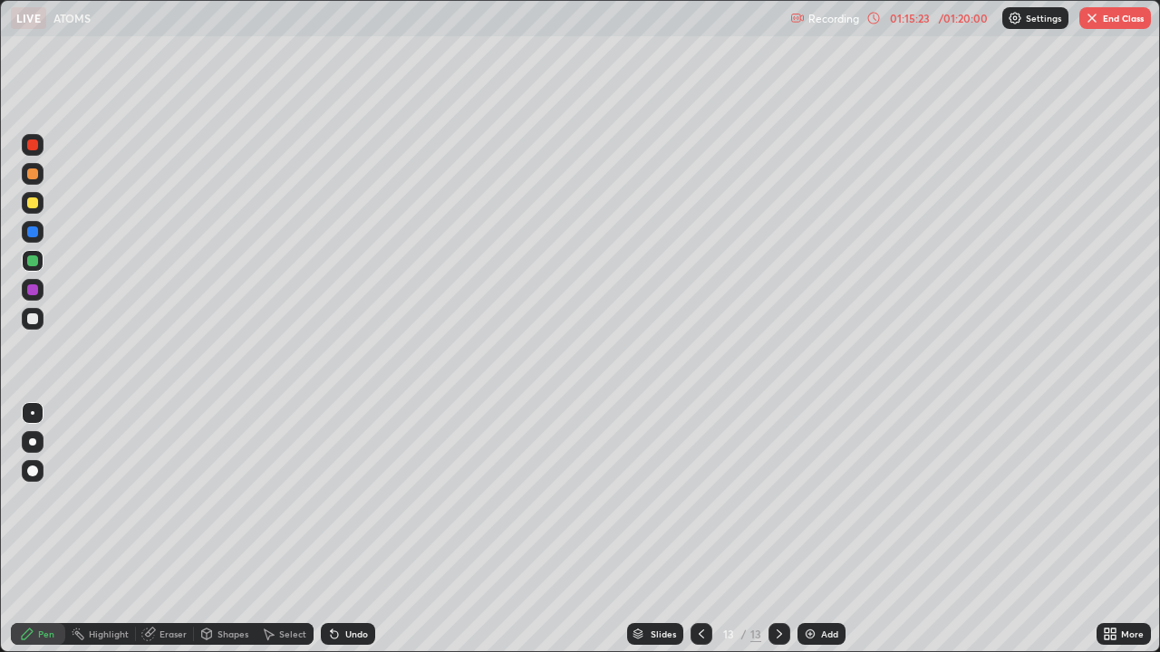
click at [39, 320] on div at bounding box center [33, 319] width 22 height 22
click at [27, 175] on div at bounding box center [32, 174] width 11 height 11
click at [355, 529] on div "Undo" at bounding box center [356, 634] width 23 height 9
click at [348, 529] on div "Undo" at bounding box center [356, 634] width 23 height 9
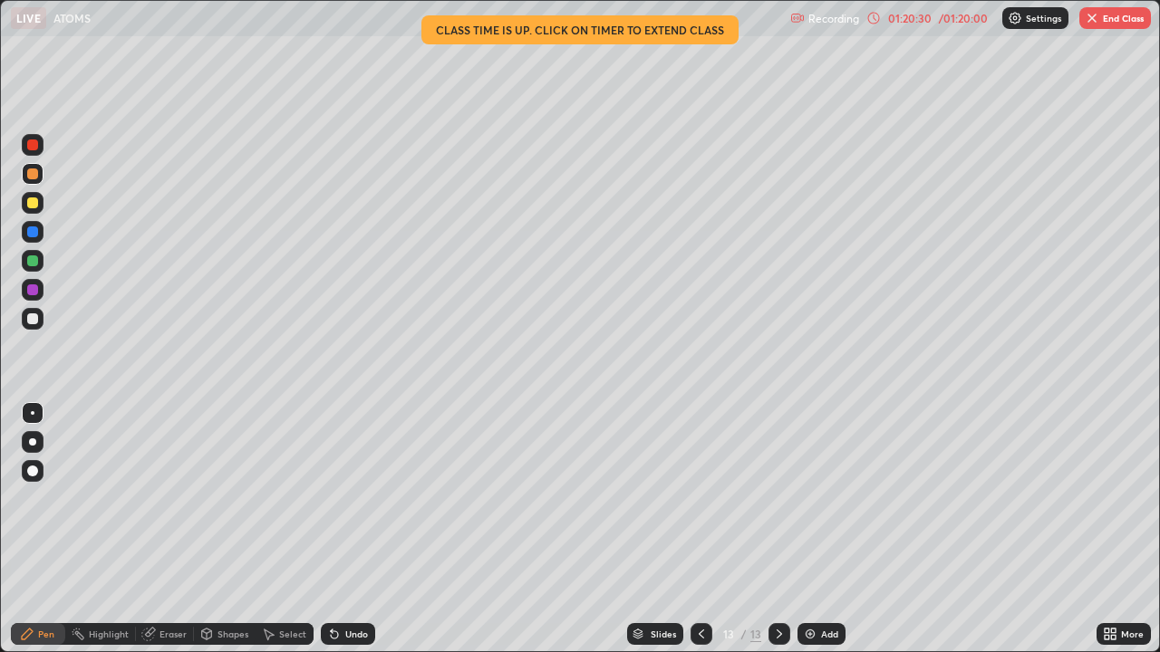
click at [1118, 26] on button "End Class" at bounding box center [1115, 18] width 72 height 22
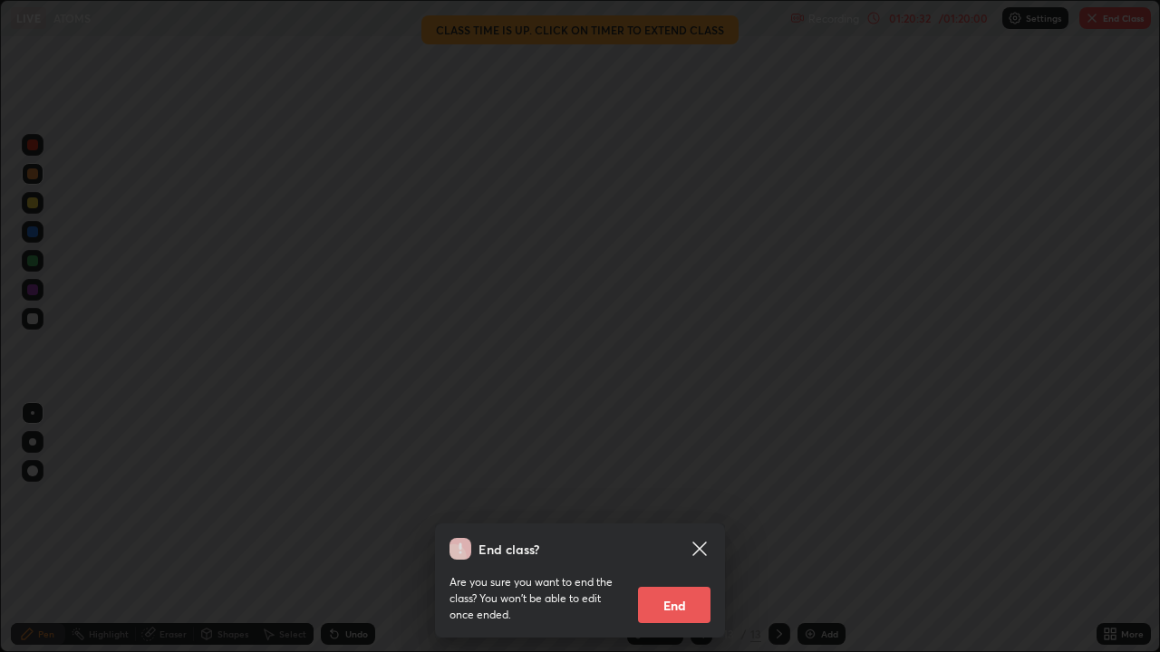
click at [1093, 83] on div "End class? Are you sure you want to end the class? You won’t be able to edit on…" at bounding box center [580, 326] width 1160 height 652
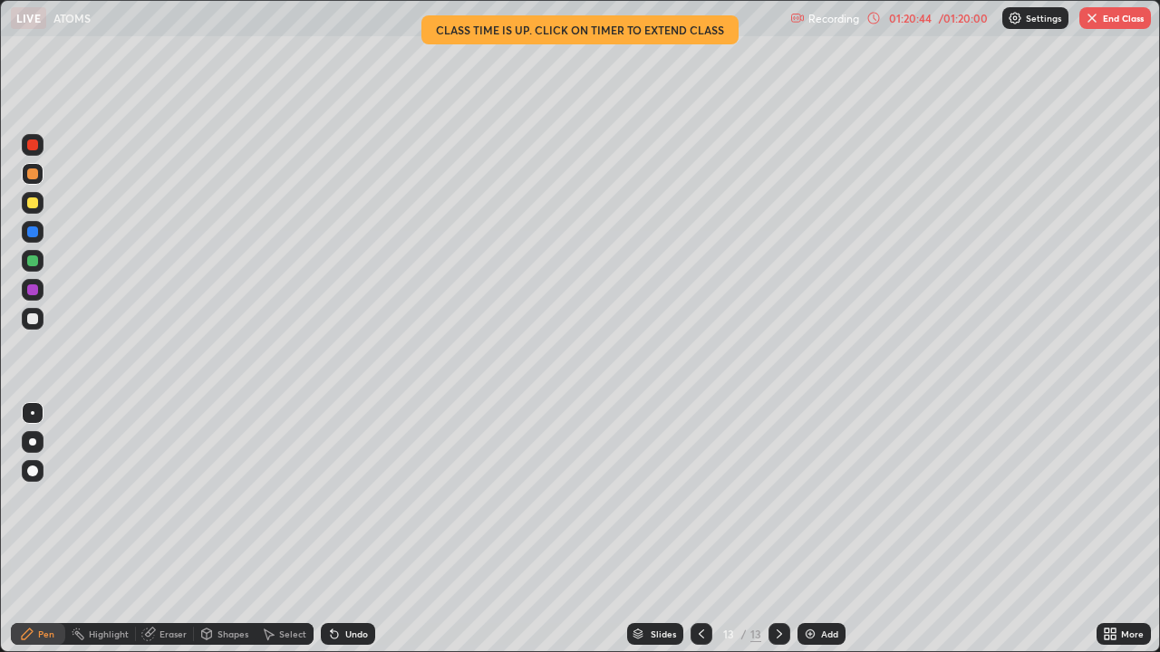
click at [1115, 25] on button "End Class" at bounding box center [1115, 18] width 72 height 22
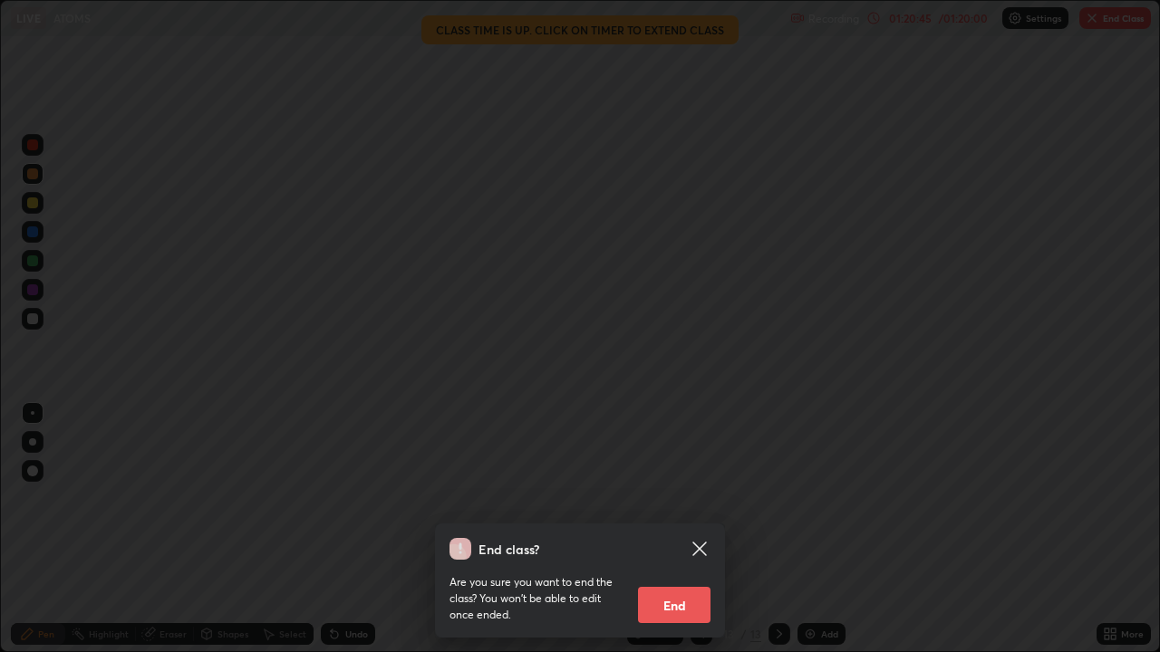
click at [677, 529] on button "End" at bounding box center [674, 605] width 72 height 36
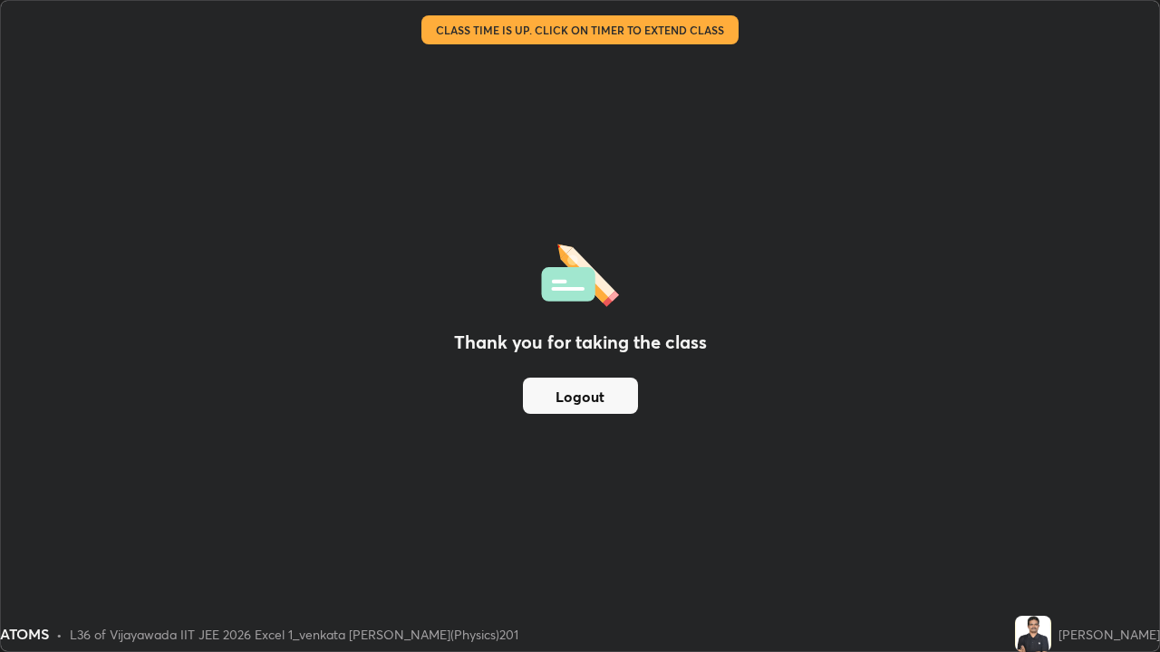
click at [584, 405] on button "Logout" at bounding box center [580, 396] width 115 height 36
